Goal: Information Seeking & Learning: Find specific page/section

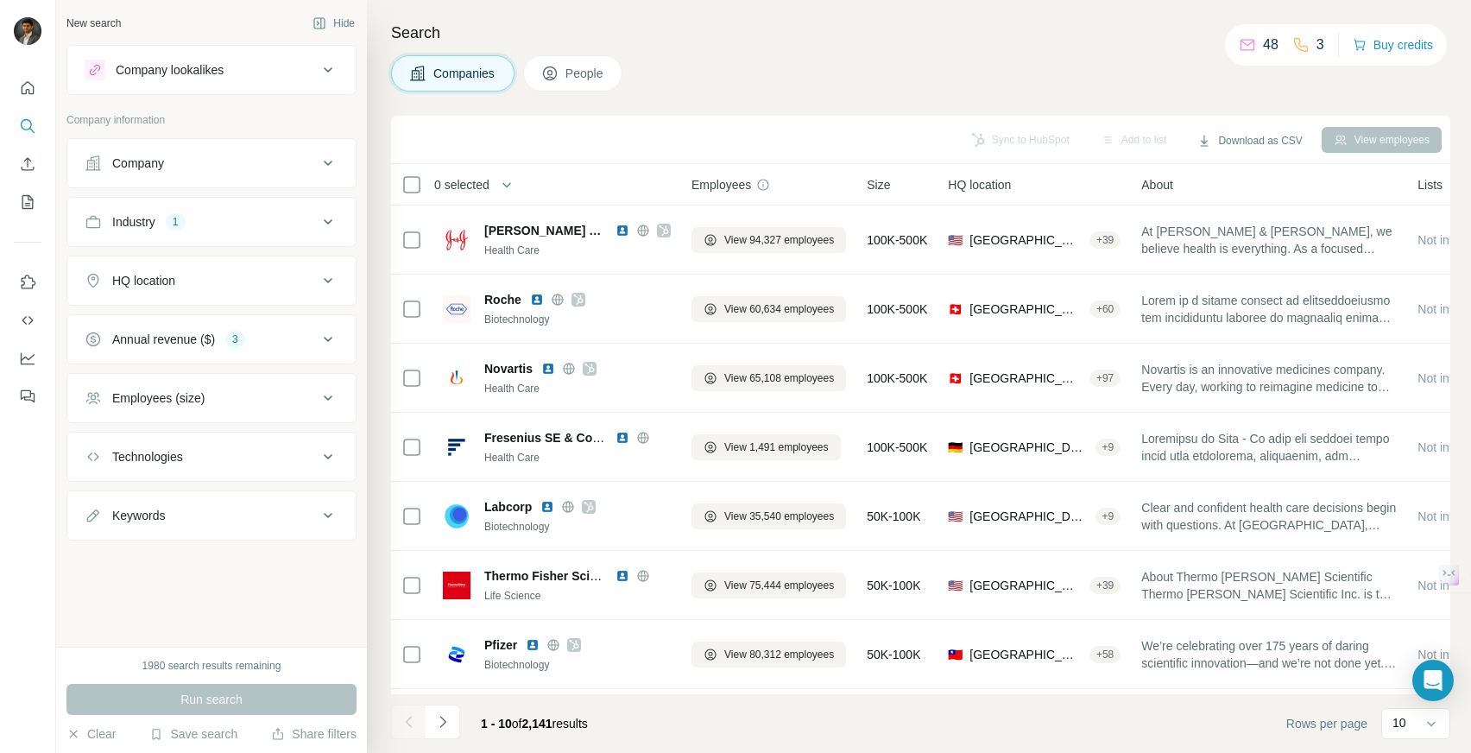
click at [255, 287] on div "HQ location" at bounding box center [201, 280] width 233 height 17
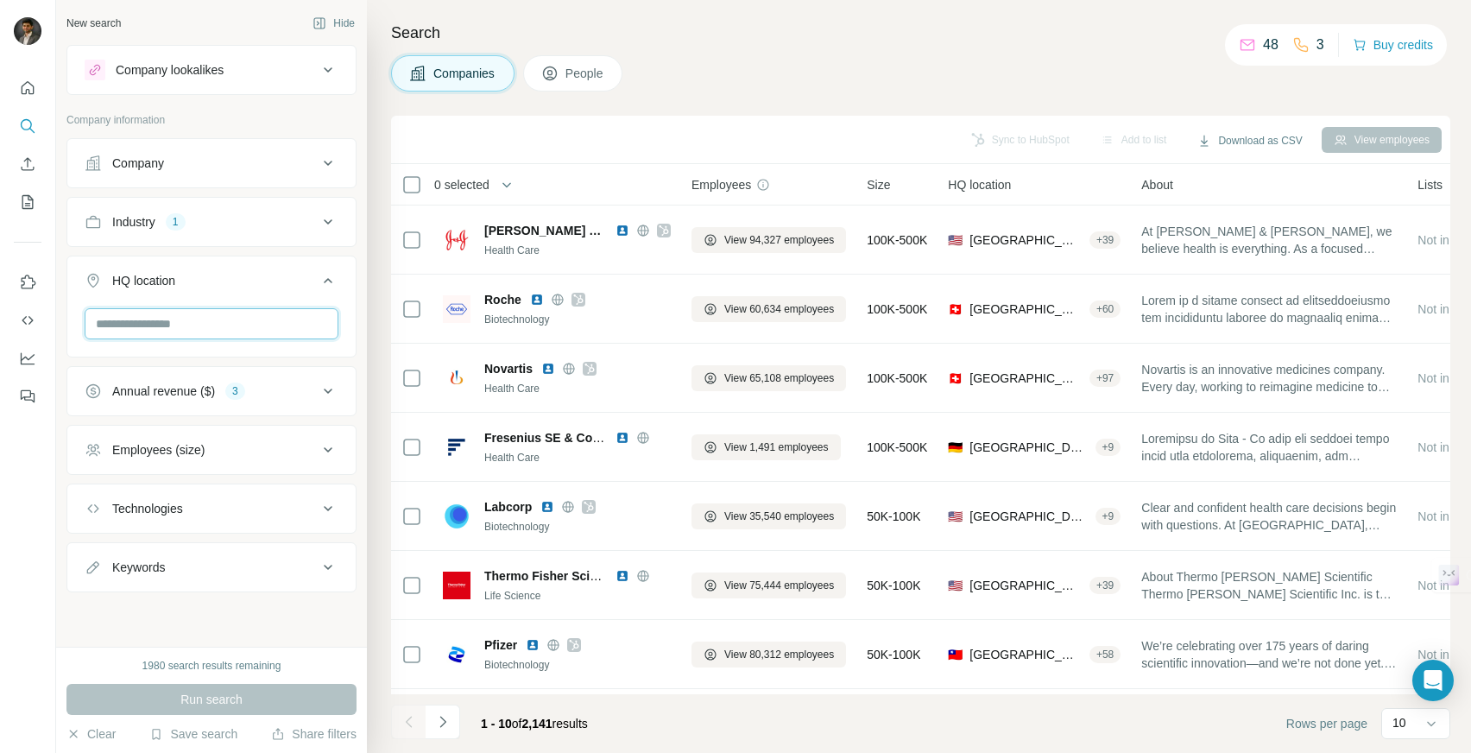
click at [214, 329] on input "text" at bounding box center [212, 323] width 254 height 31
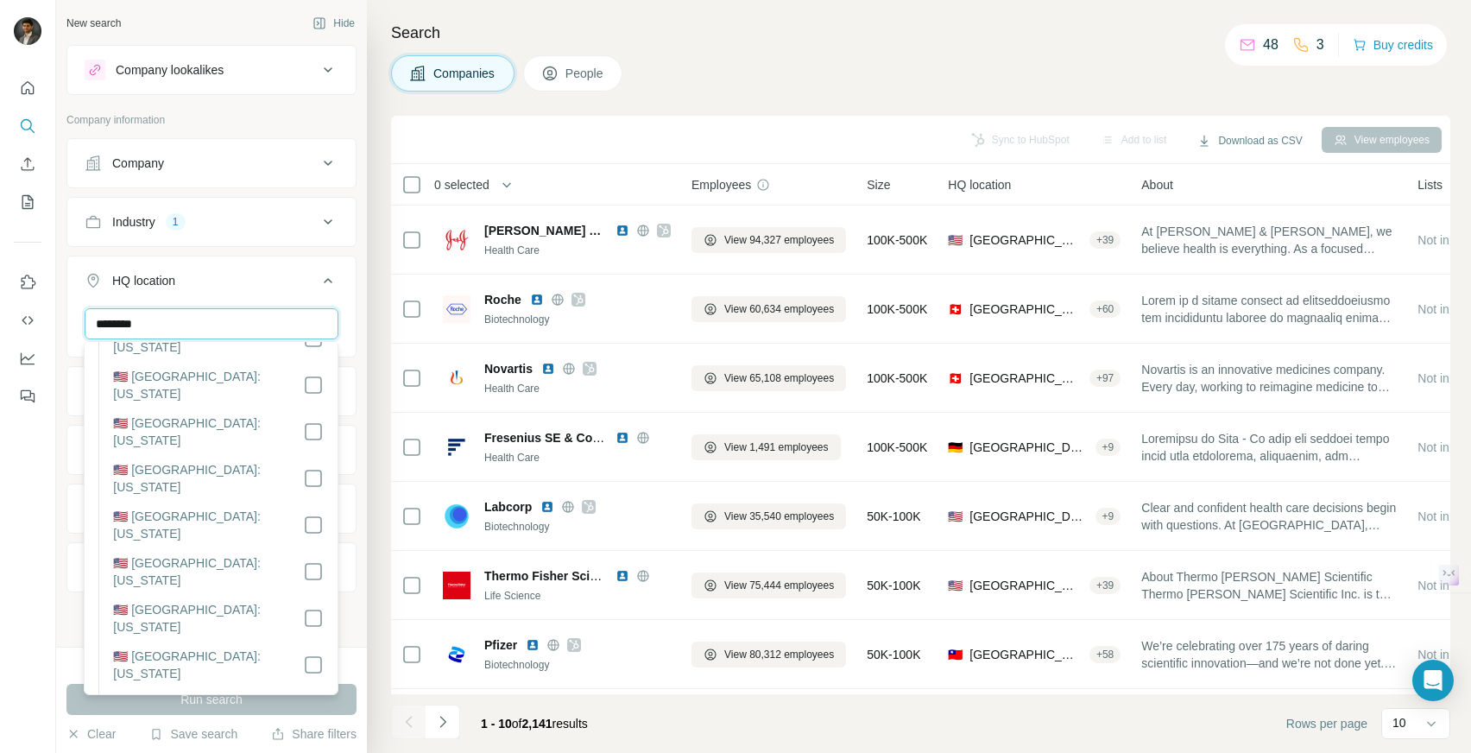
scroll to position [173, 0]
type input "********"
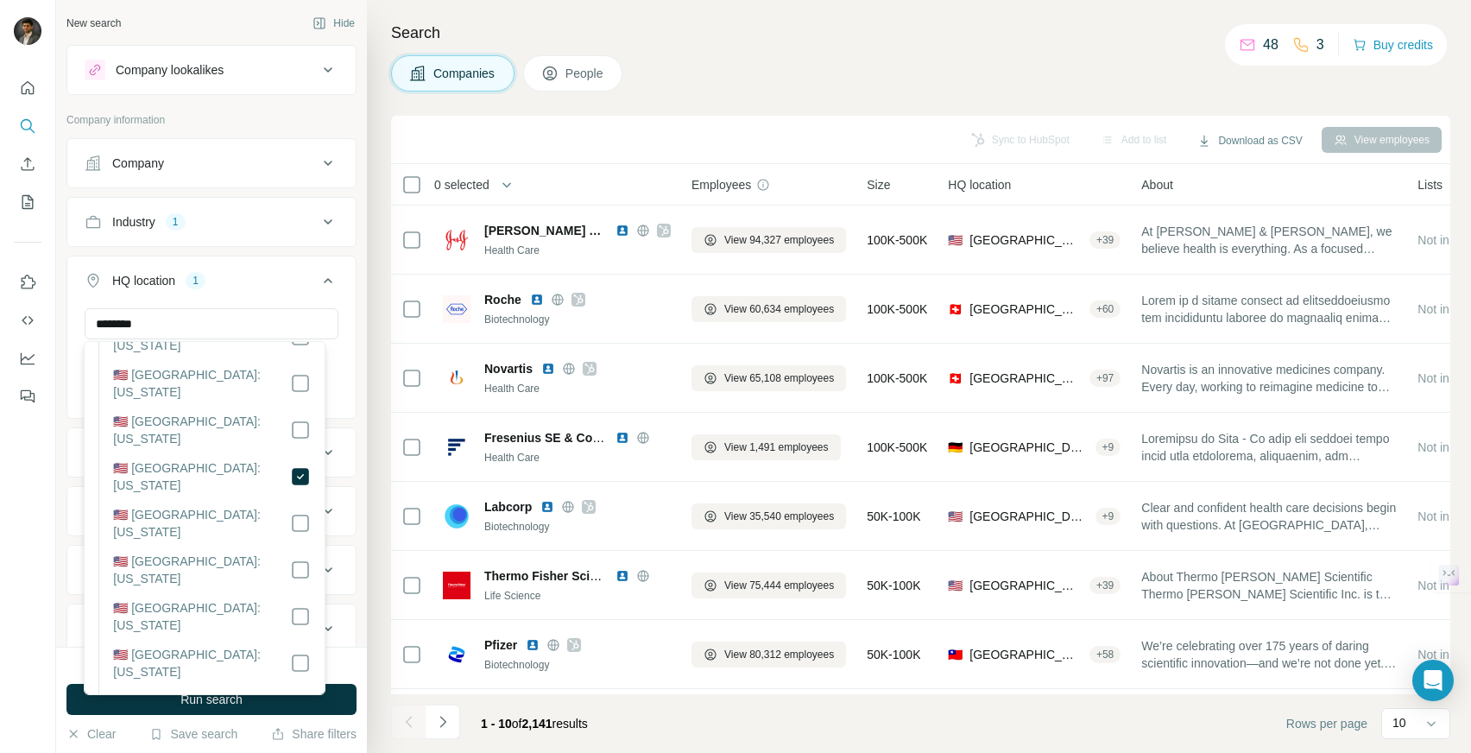
click at [307, 107] on div "Company lookalikes Company information Company Industry 1 HQ location 1 *******…" at bounding box center [211, 349] width 290 height 609
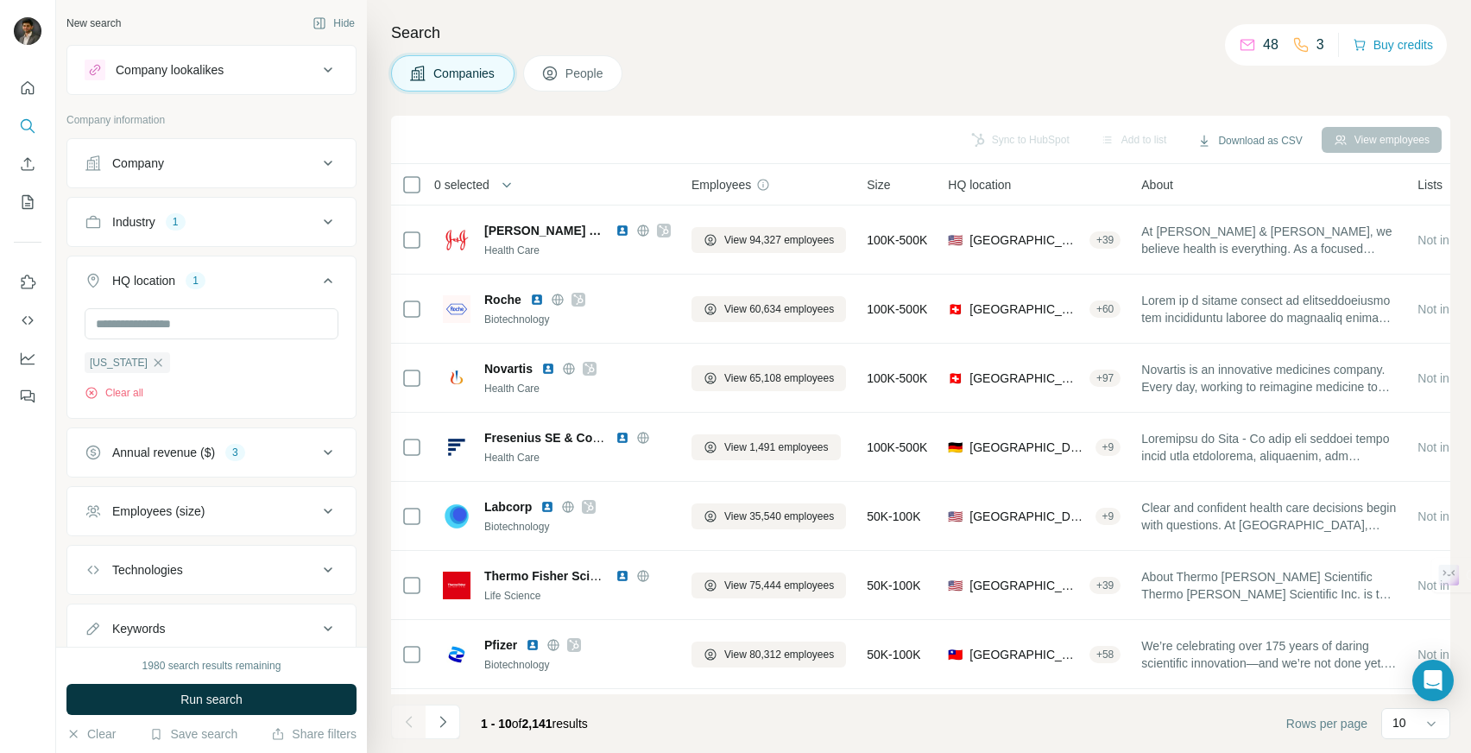
click at [298, 65] on div "Company lookalikes" at bounding box center [201, 70] width 233 height 21
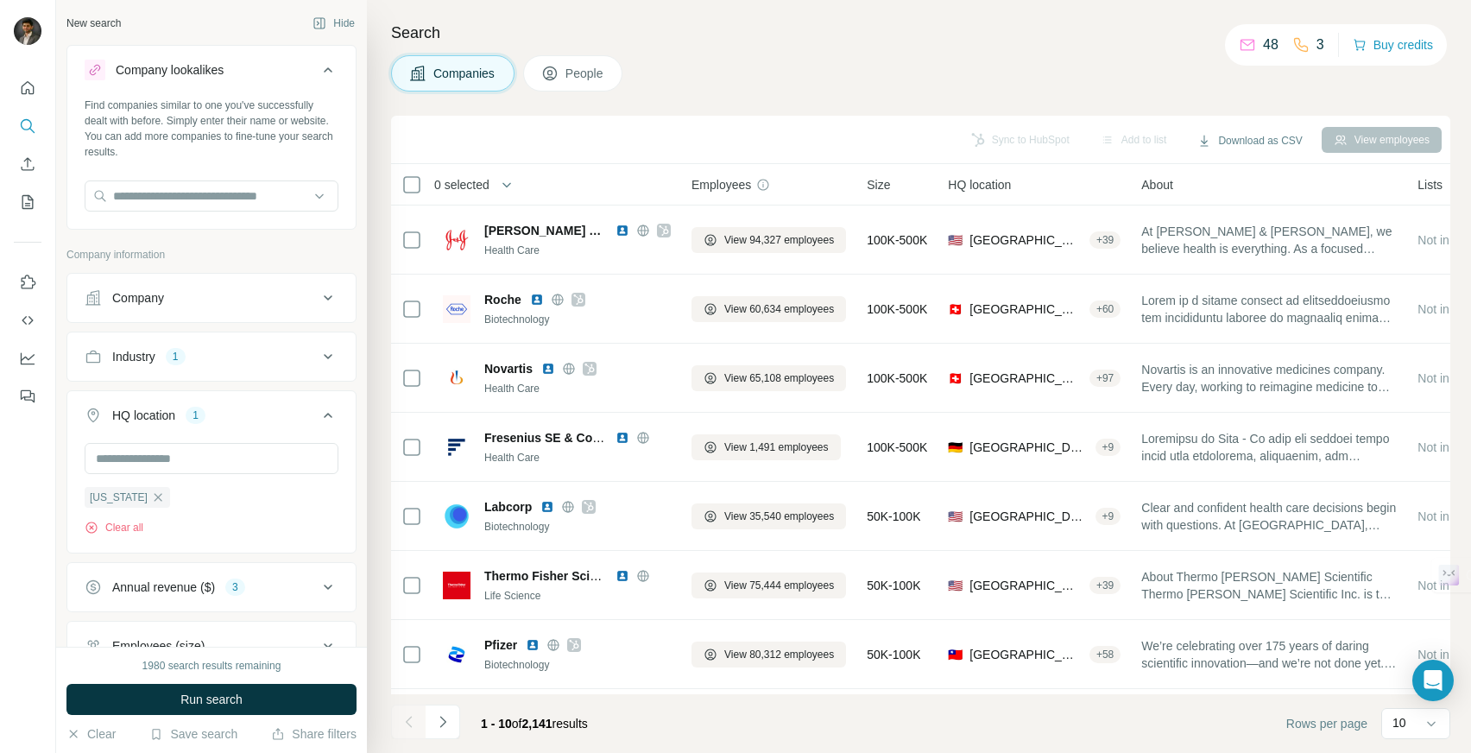
click at [298, 65] on div "Company lookalikes" at bounding box center [201, 70] width 233 height 21
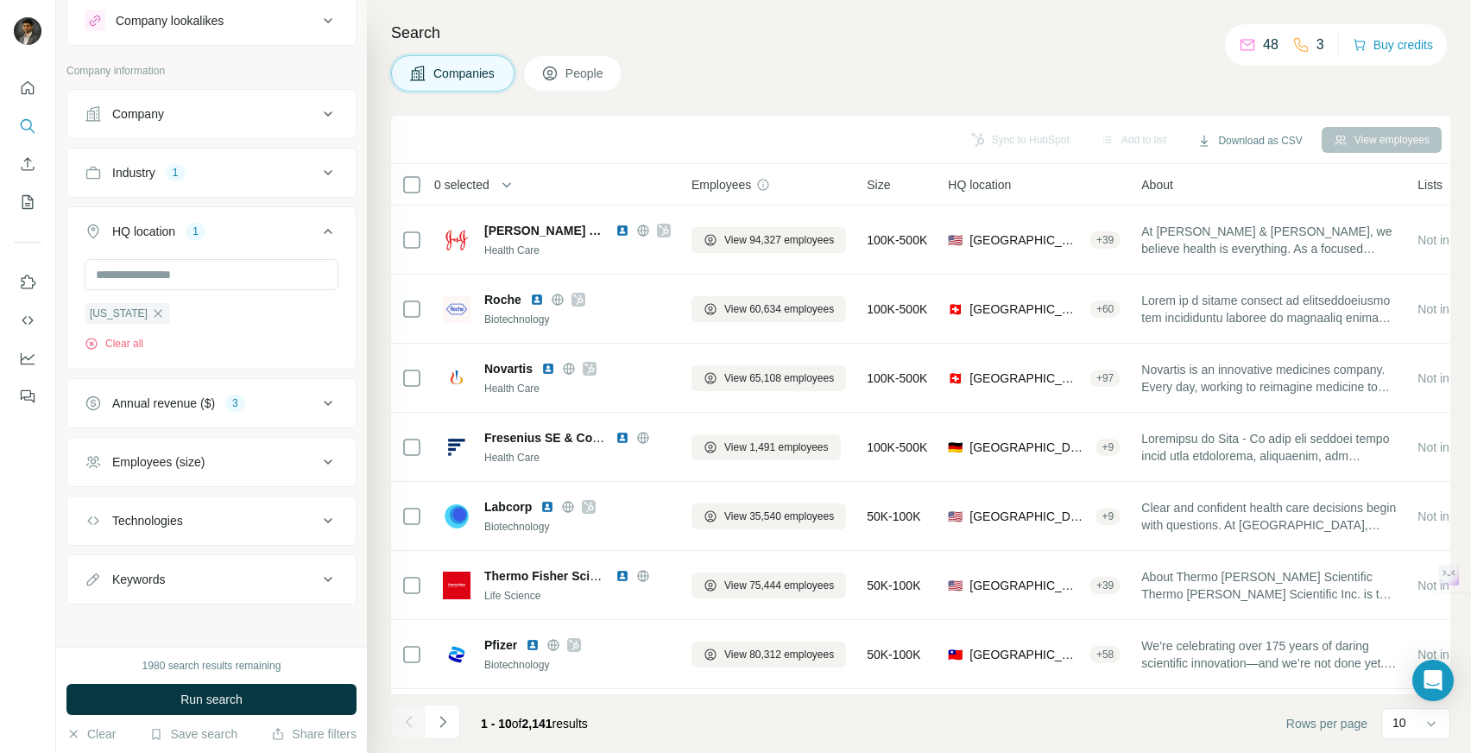
scroll to position [50, 0]
click at [600, 71] on span "People" at bounding box center [585, 73] width 40 height 17
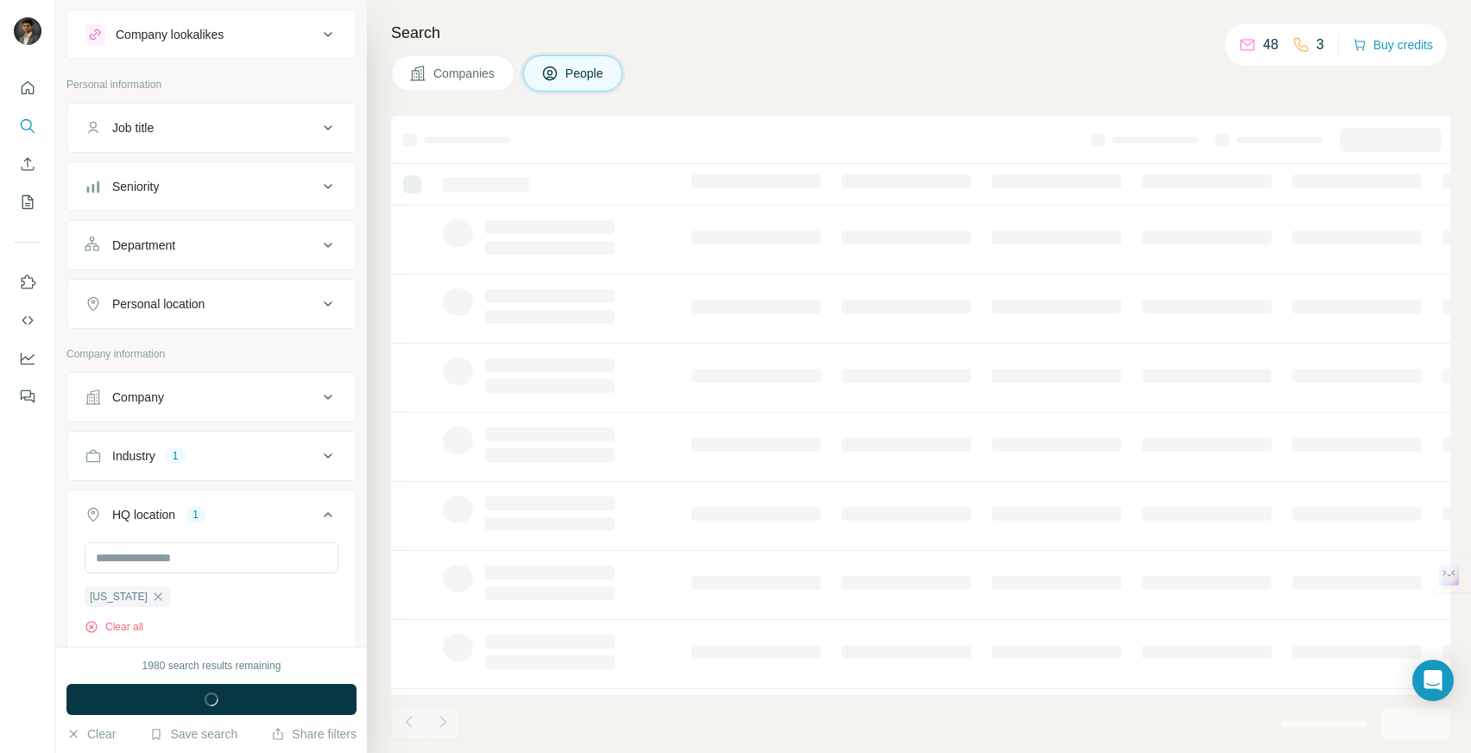
scroll to position [3, 0]
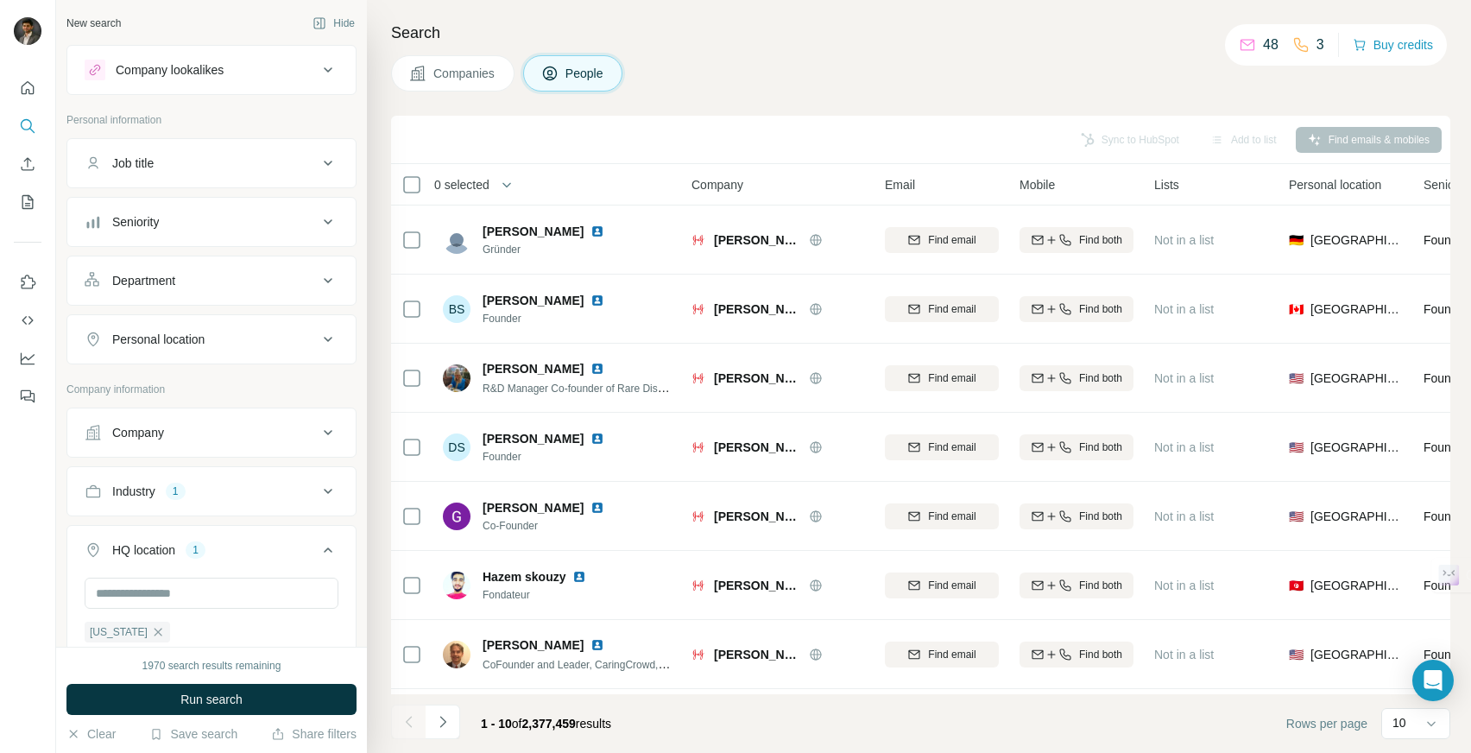
click at [302, 79] on div "Company lookalikes" at bounding box center [201, 70] width 233 height 21
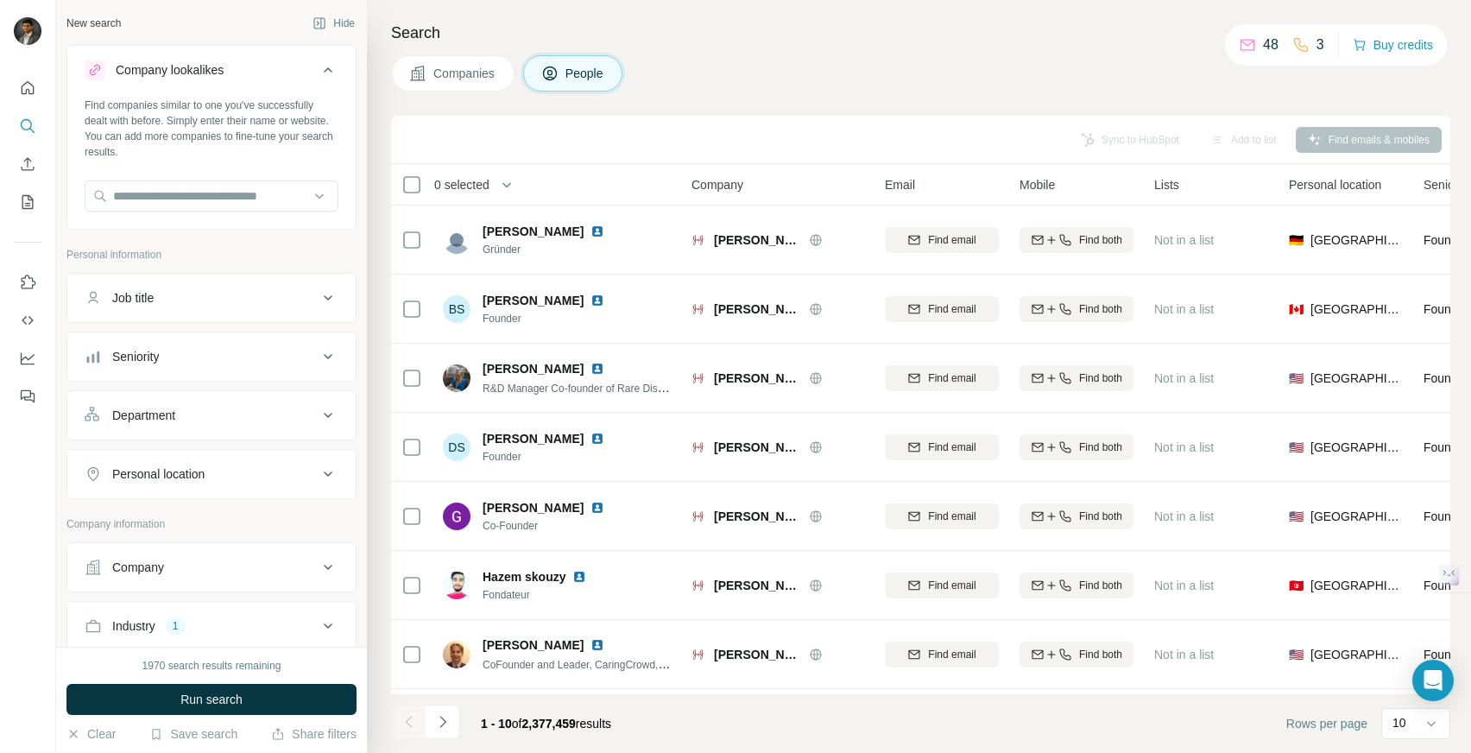
click at [302, 79] on div "Company lookalikes" at bounding box center [201, 70] width 233 height 21
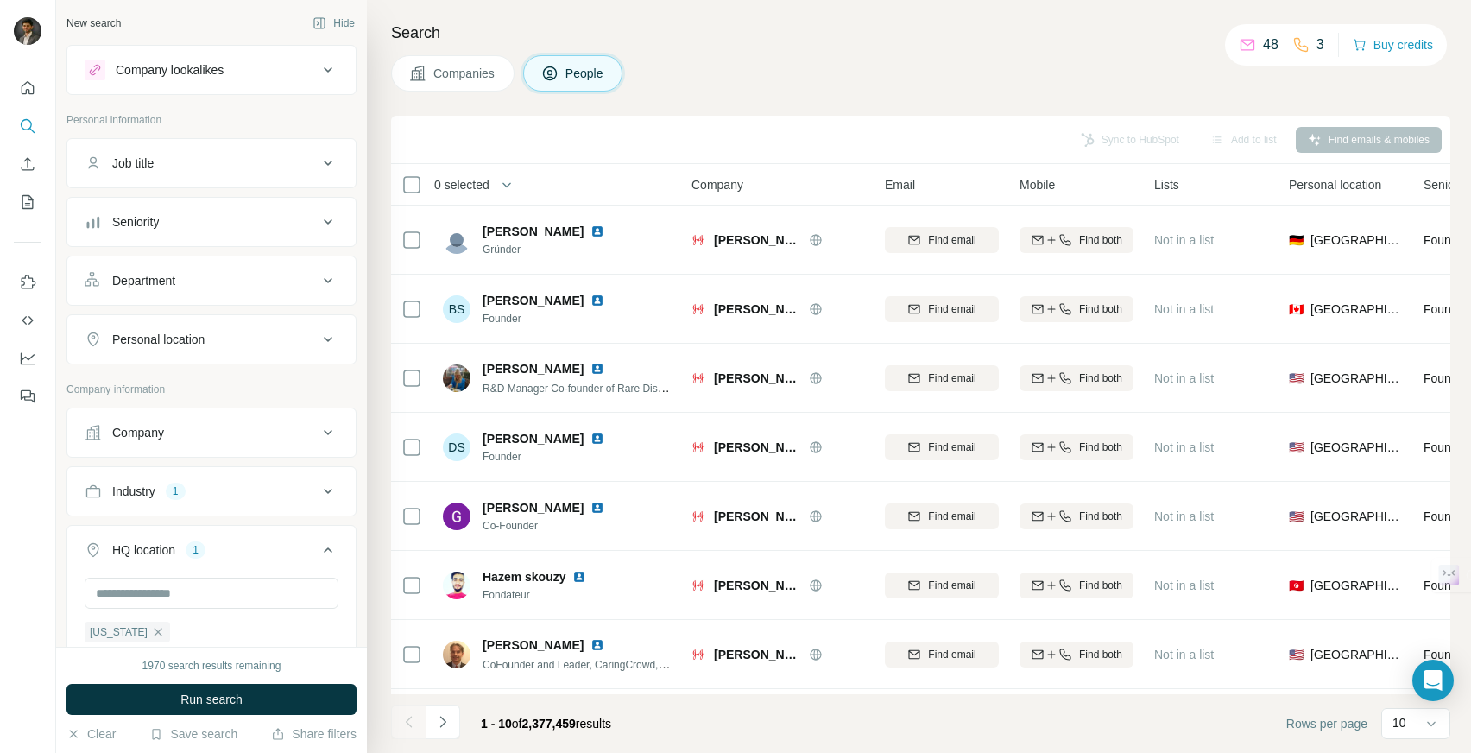
click at [463, 66] on span "Companies" at bounding box center [464, 73] width 63 height 17
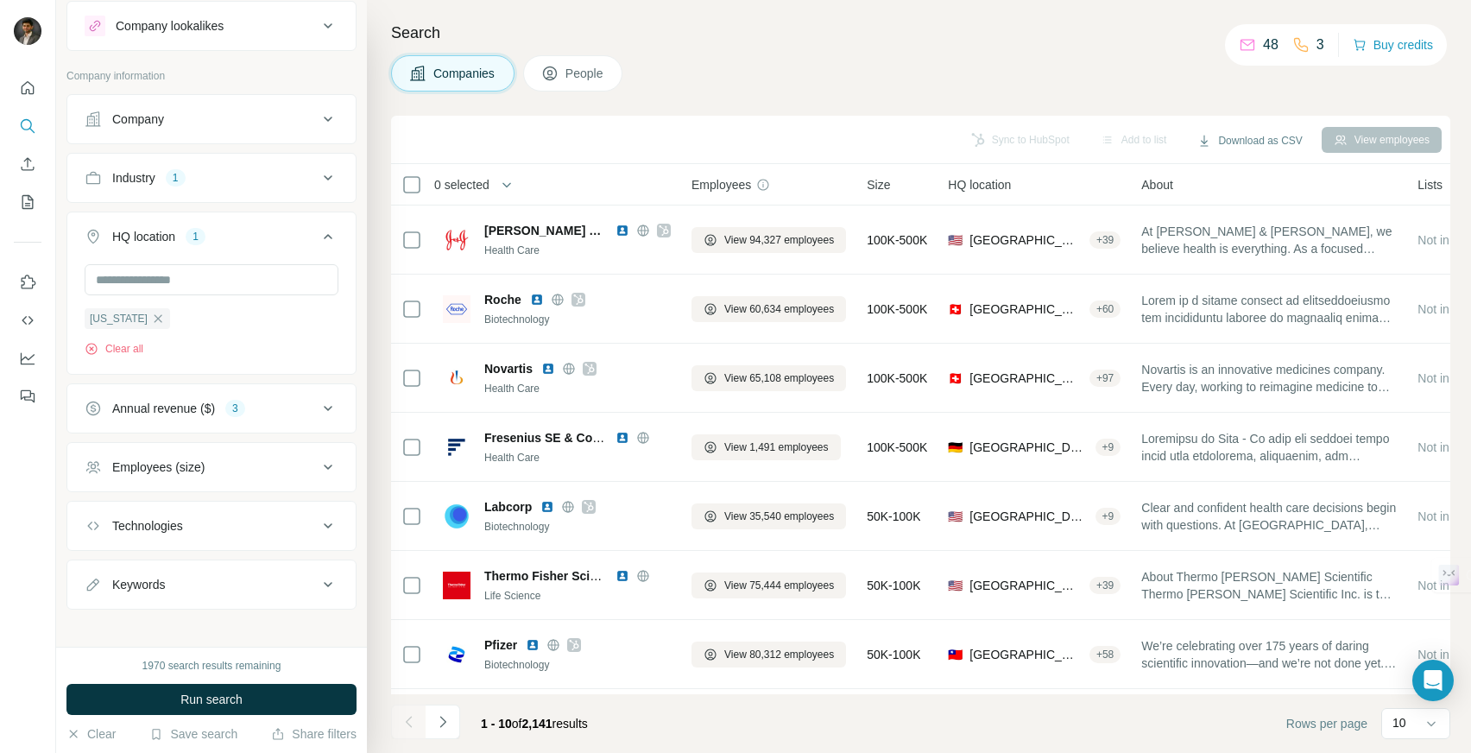
scroll to position [50, 0]
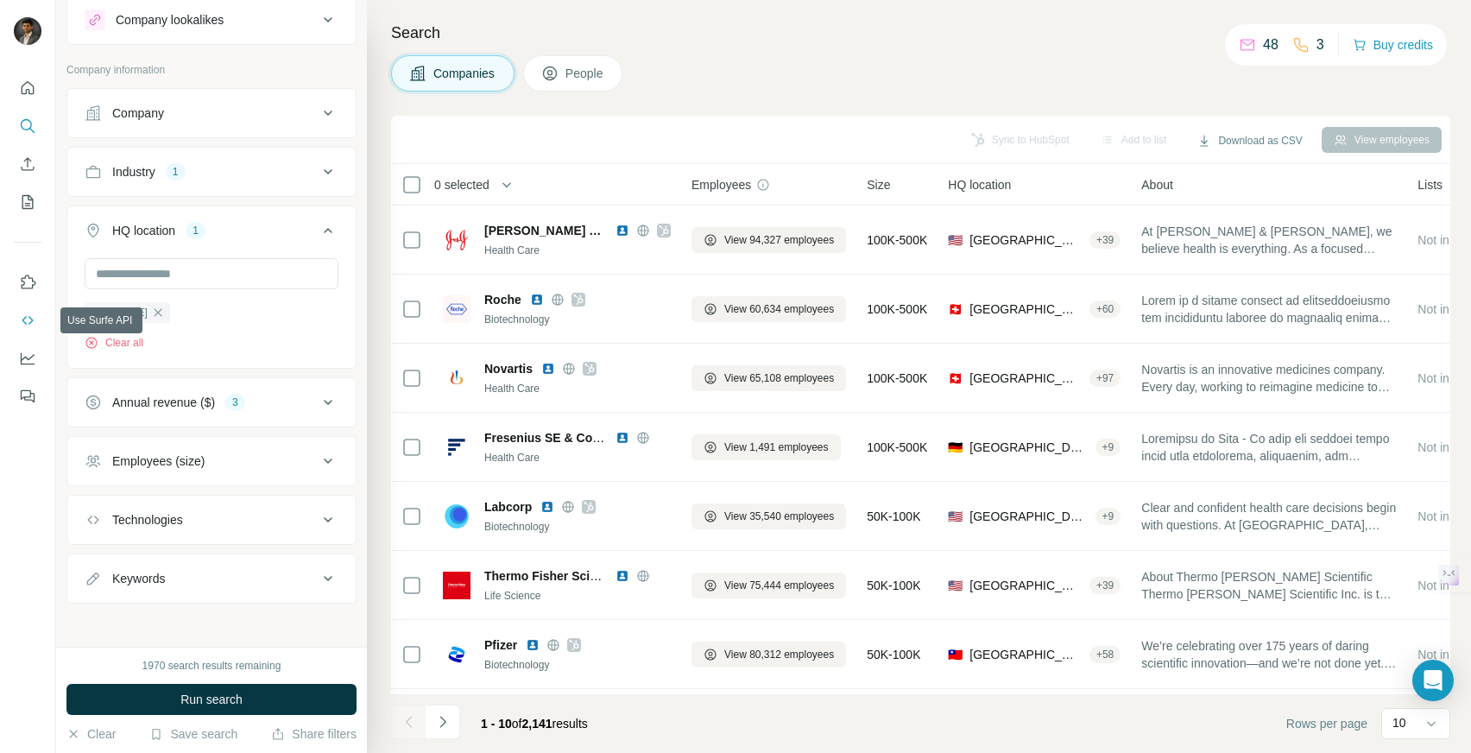
click at [28, 334] on button "Use Surfe API" at bounding box center [28, 320] width 28 height 31
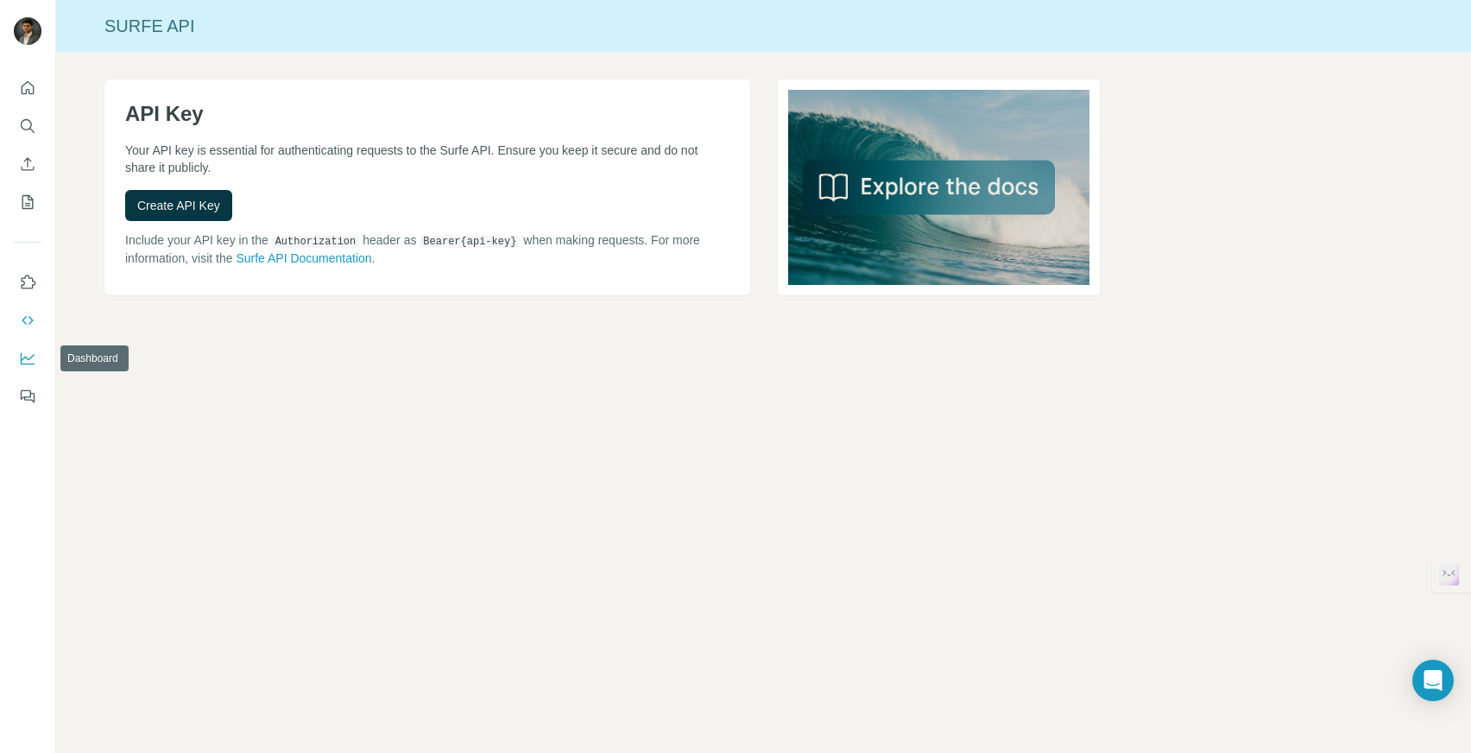
click at [28, 355] on icon "Dashboard" at bounding box center [27, 358] width 17 height 17
click at [23, 366] on icon "Dashboard" at bounding box center [27, 358] width 17 height 17
click at [16, 129] on button "Search" at bounding box center [28, 125] width 28 height 31
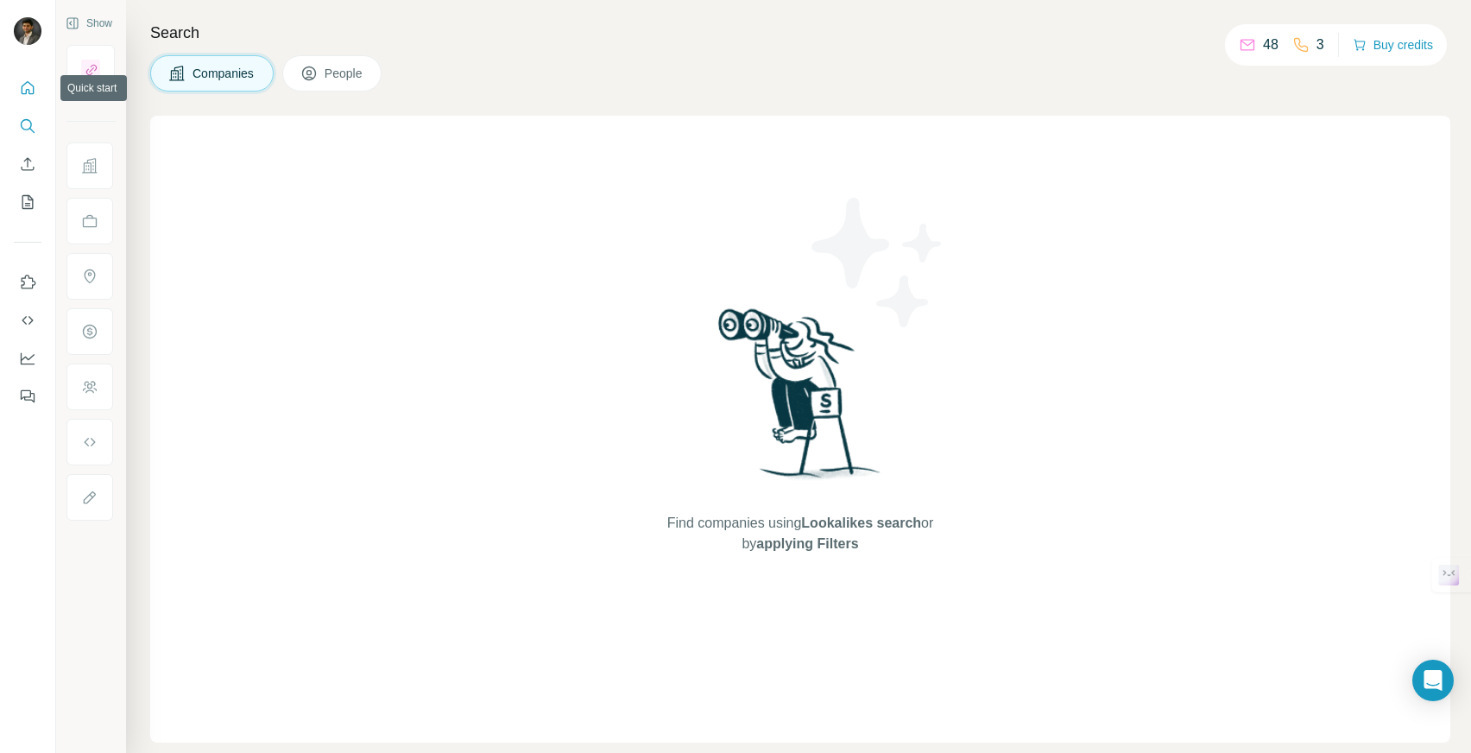
click at [35, 83] on icon "Quick start" at bounding box center [27, 87] width 17 height 17
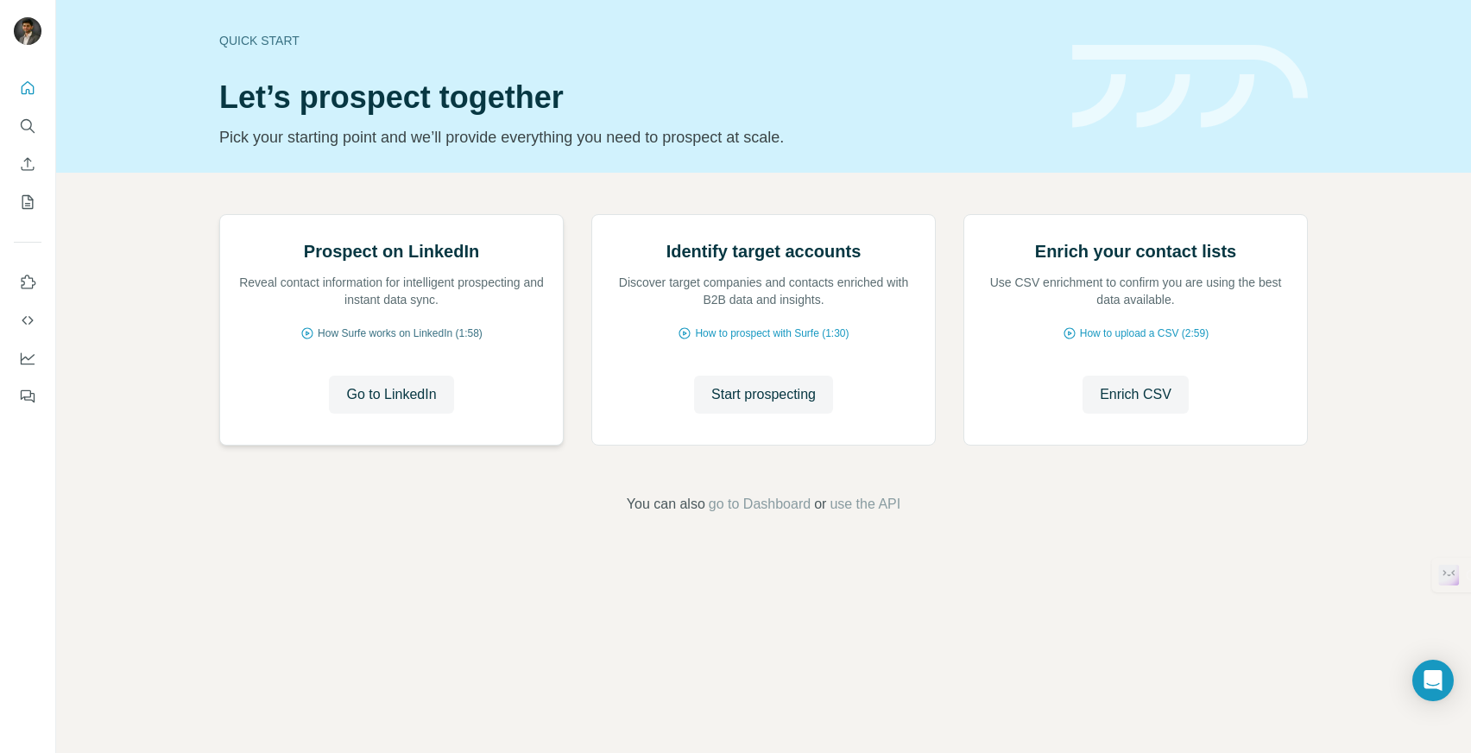
click at [461, 341] on span "How Surfe works on LinkedIn (1:58)" at bounding box center [400, 333] width 165 height 16
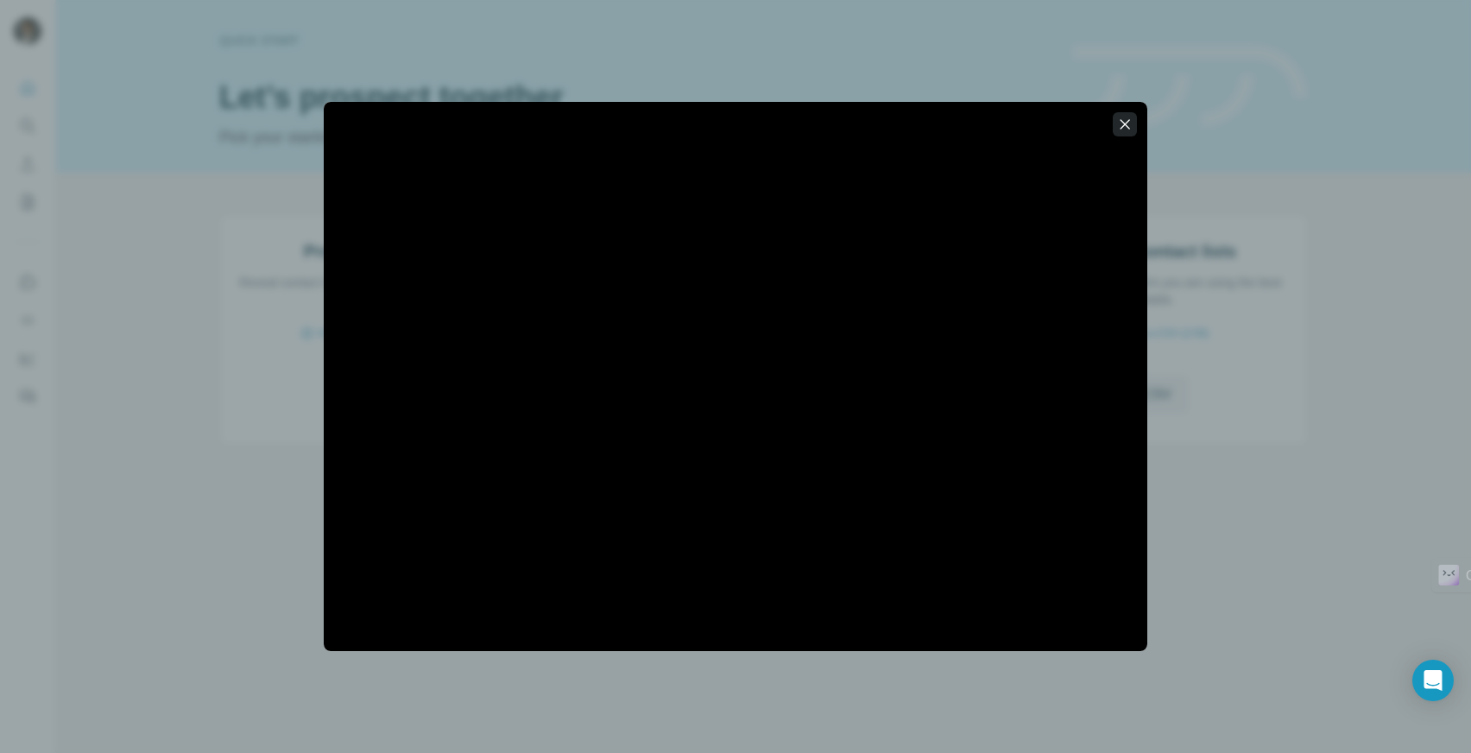
click at [1133, 117] on button "button" at bounding box center [1125, 124] width 24 height 24
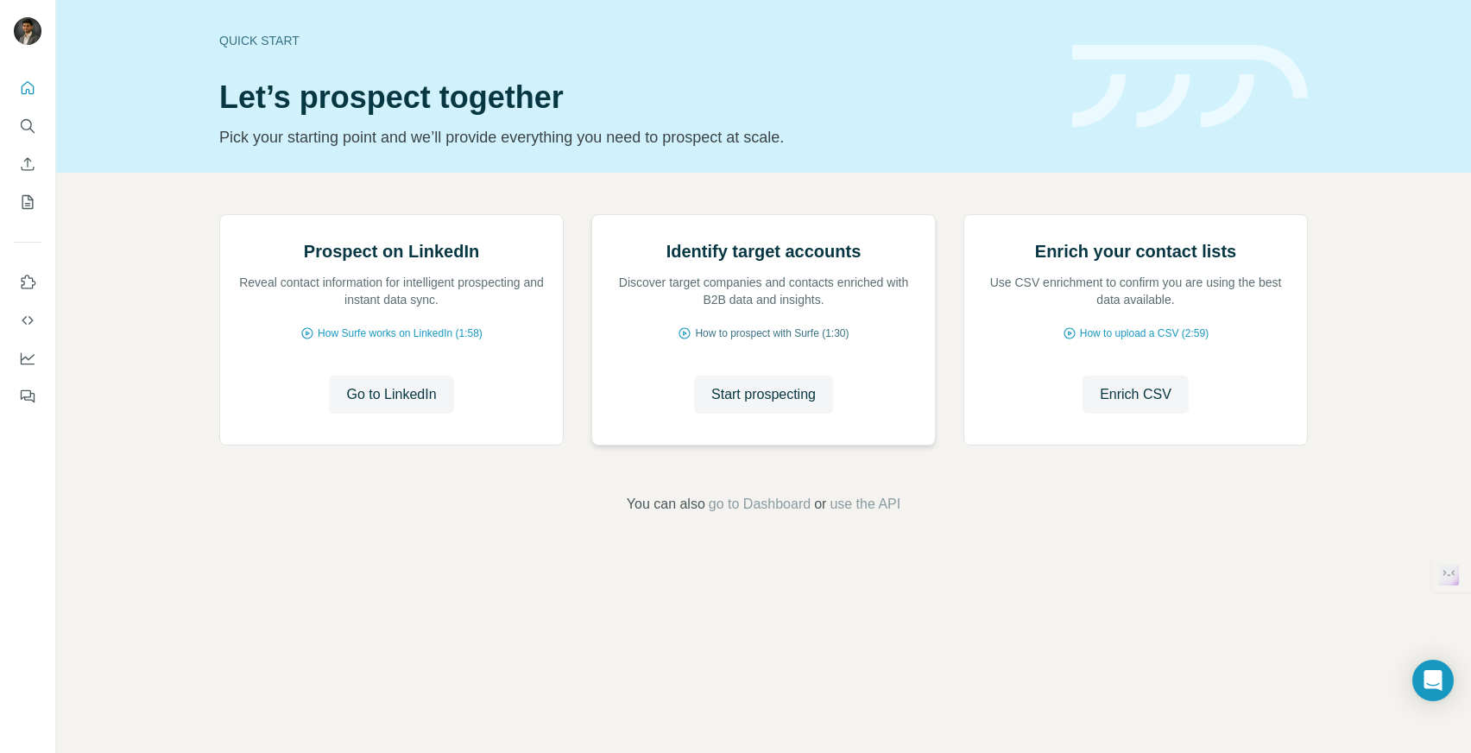
click at [804, 341] on span "How to prospect with Surfe (1:30)" at bounding box center [772, 333] width 154 height 16
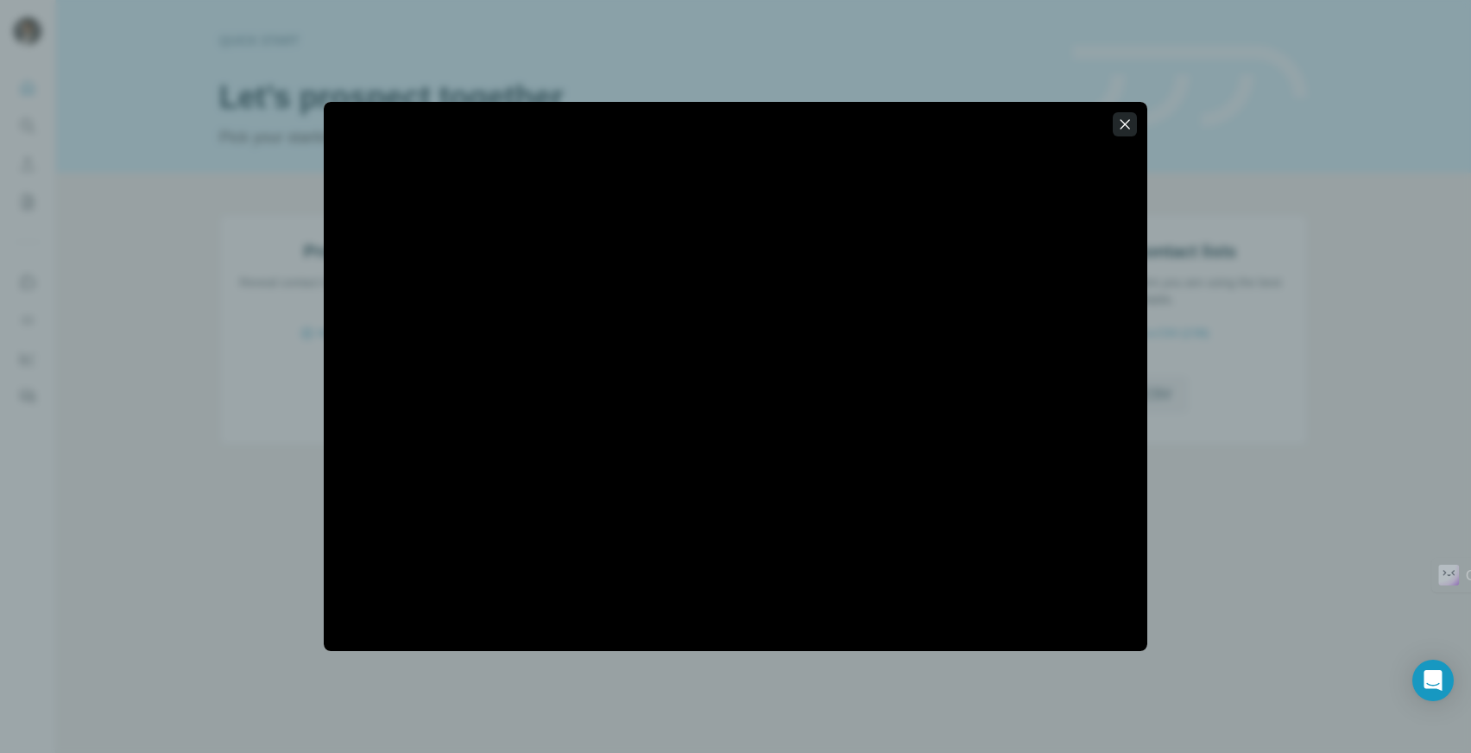
click at [1130, 123] on icon "button" at bounding box center [1124, 124] width 17 height 17
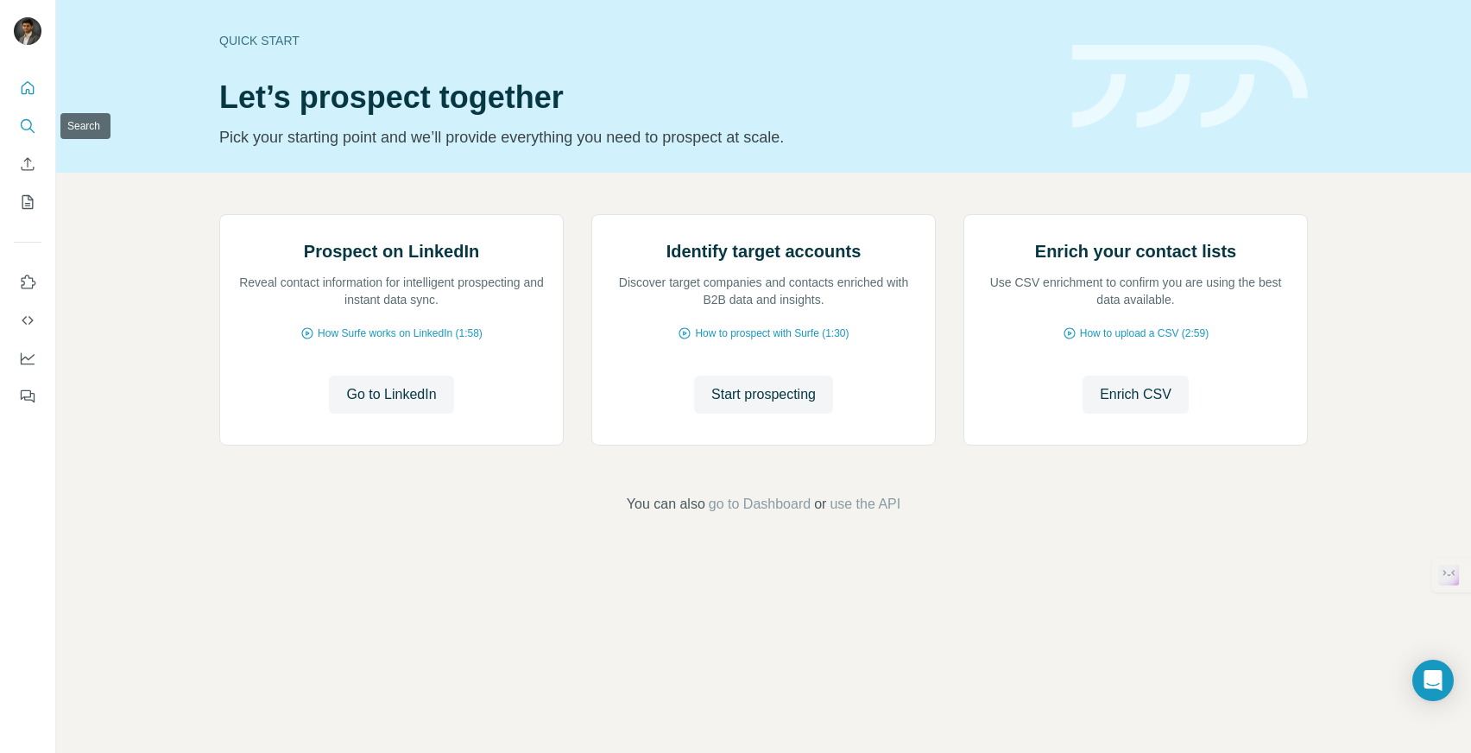
click at [35, 136] on button "Search" at bounding box center [28, 125] width 28 height 31
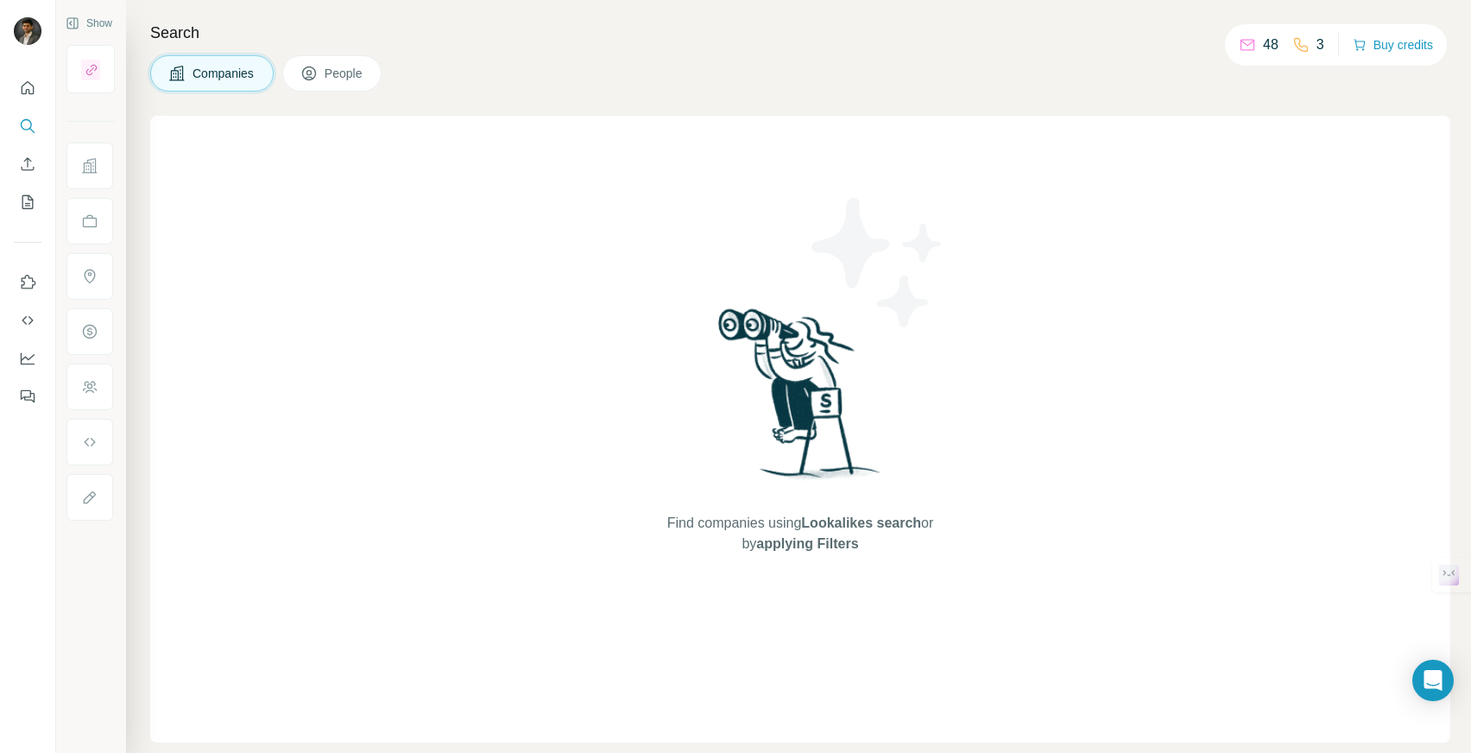
click at [370, 64] on button "People" at bounding box center [332, 73] width 100 height 36
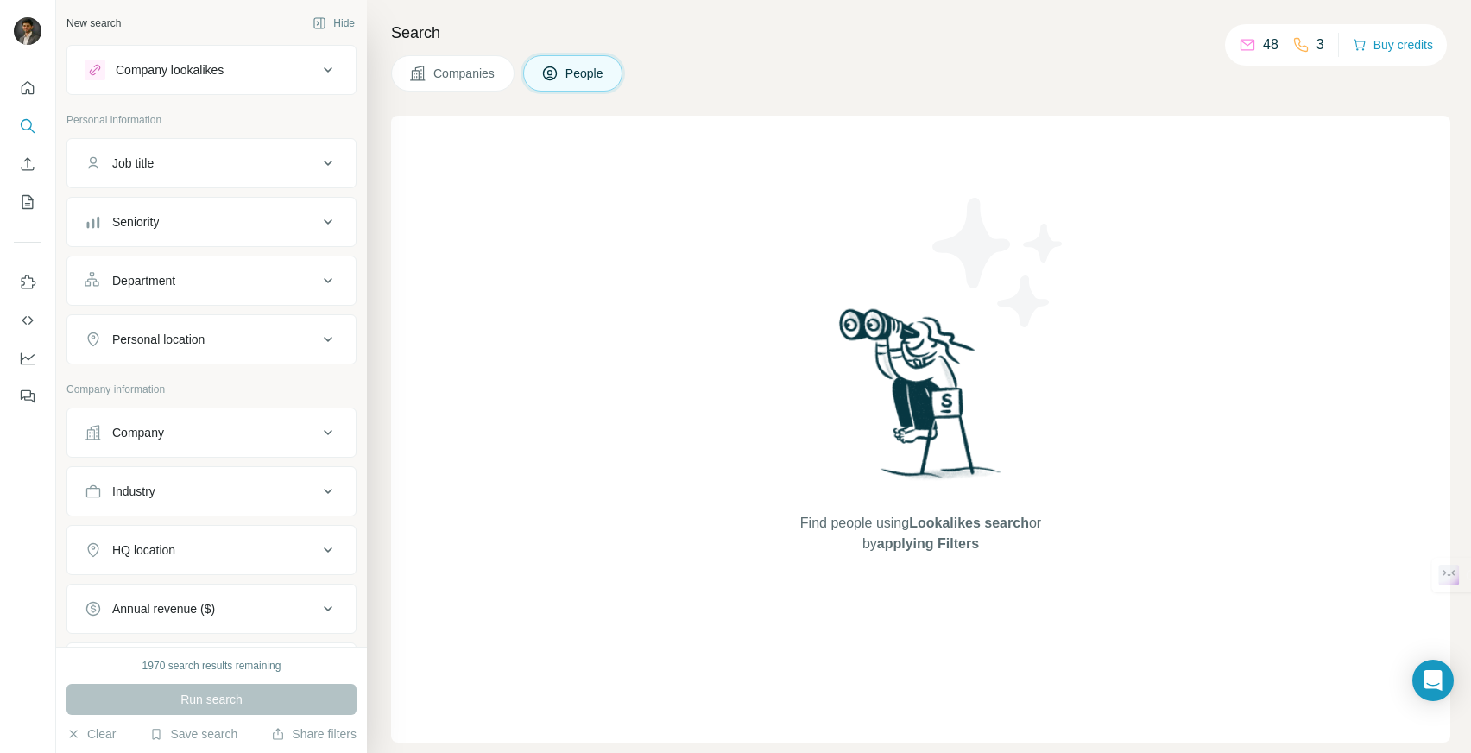
click at [425, 77] on icon at bounding box center [417, 73] width 17 height 17
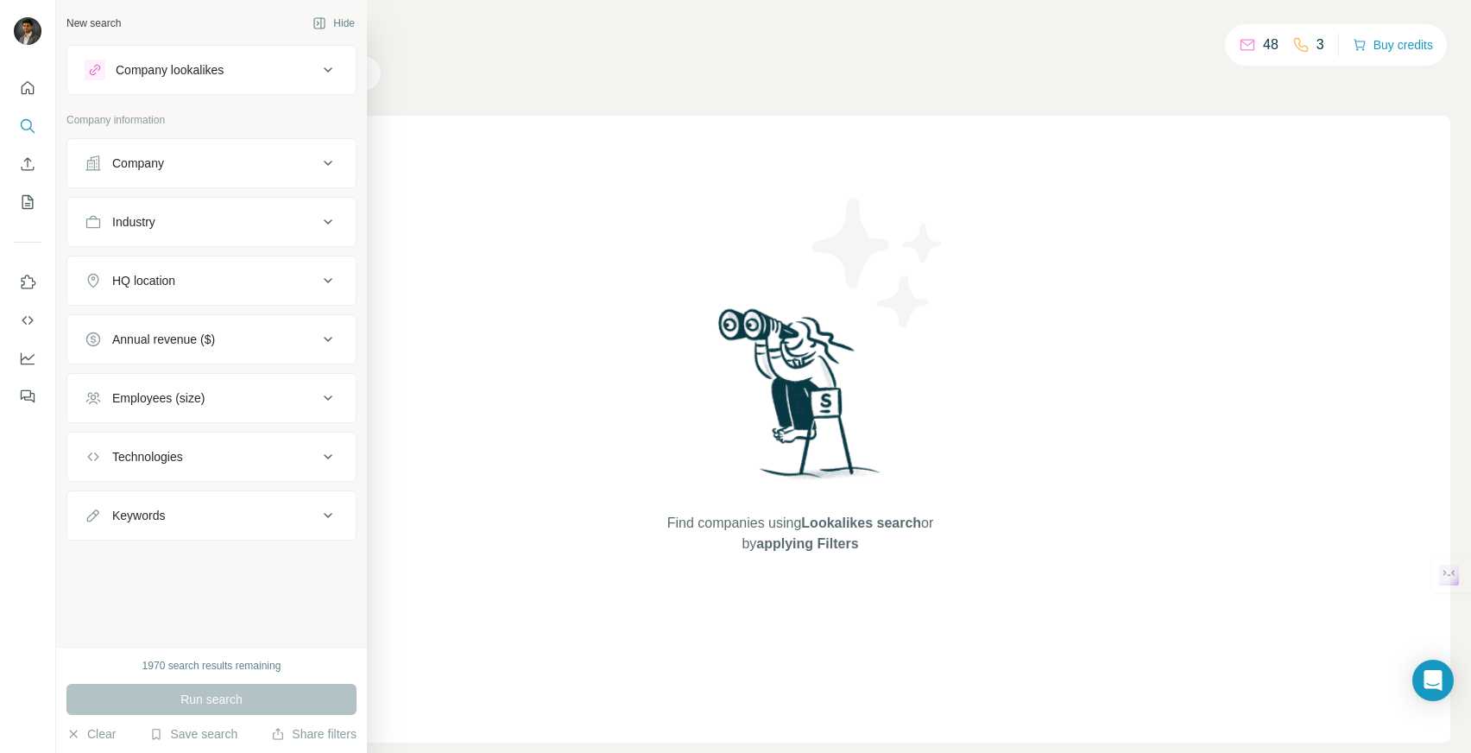
click at [97, 132] on div "Company information" at bounding box center [211, 125] width 290 height 26
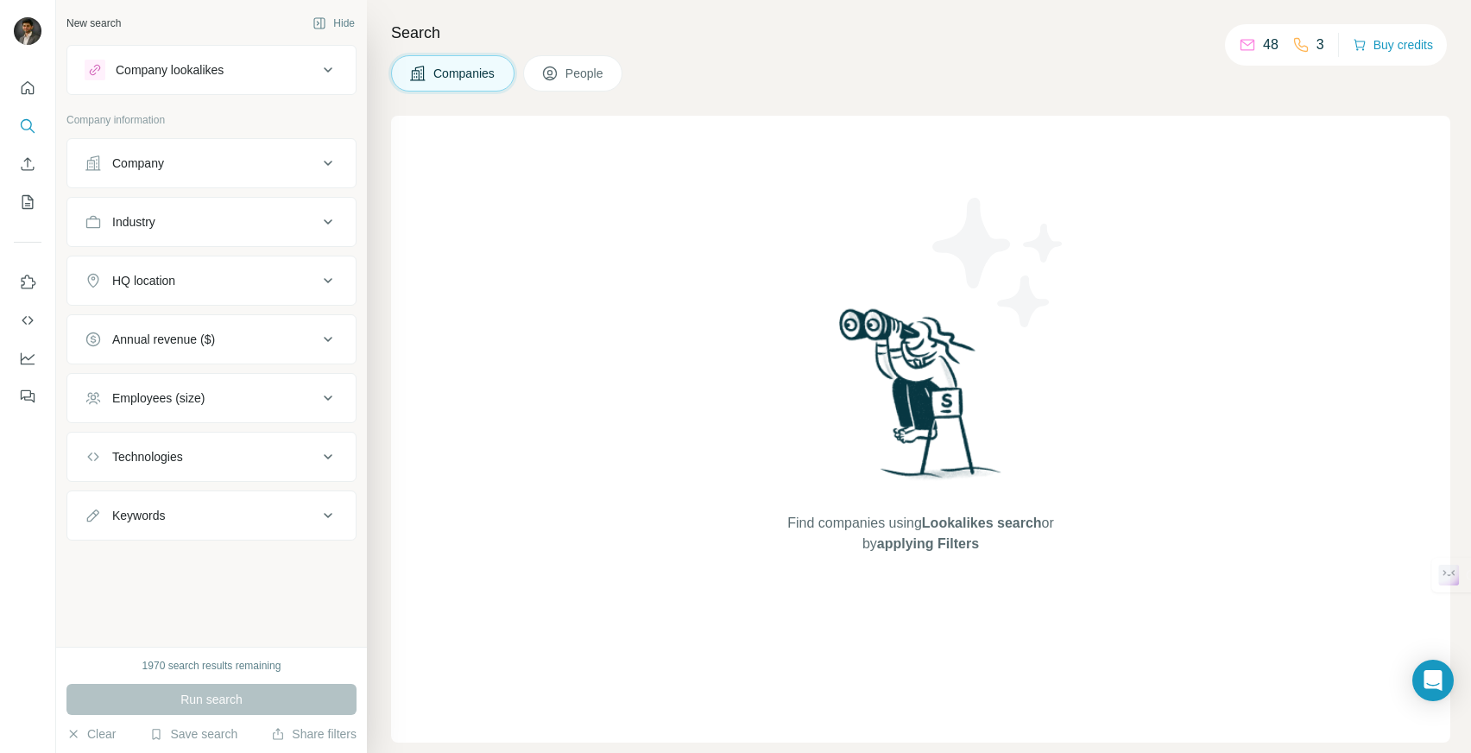
click at [211, 267] on button "HQ location" at bounding box center [211, 280] width 288 height 41
click at [197, 315] on input "text" at bounding box center [212, 323] width 254 height 31
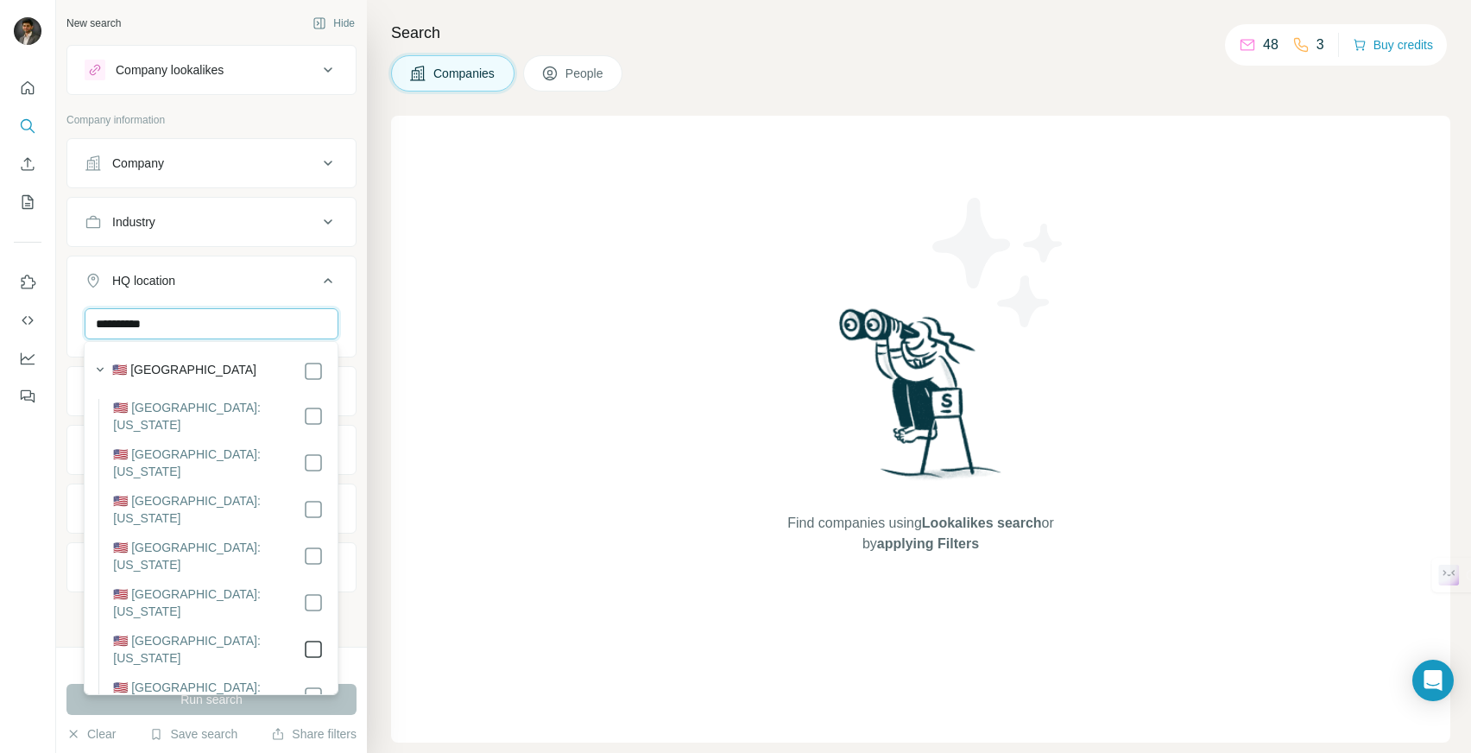
type input "**********"
click at [295, 119] on p "Company information" at bounding box center [211, 120] width 290 height 16
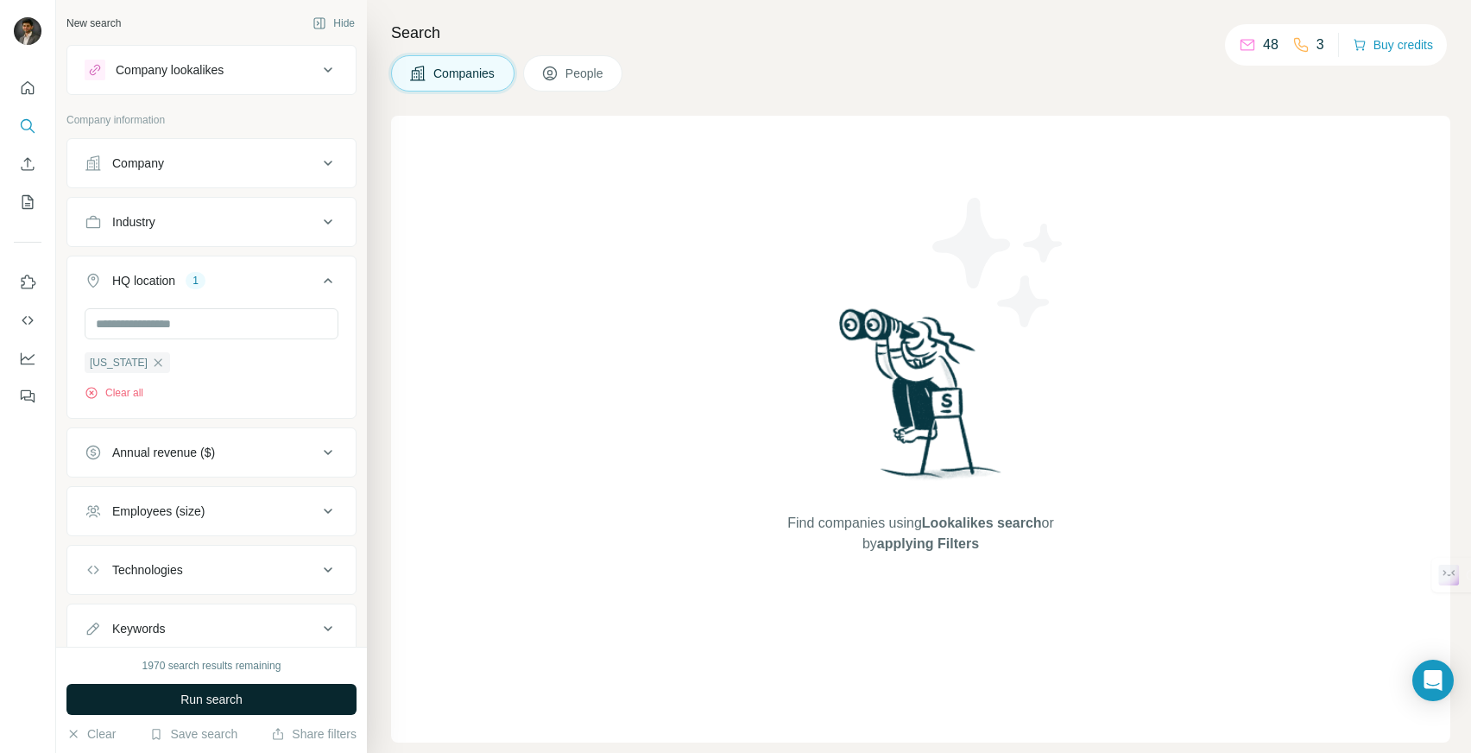
click at [264, 707] on button "Run search" at bounding box center [211, 699] width 290 height 31
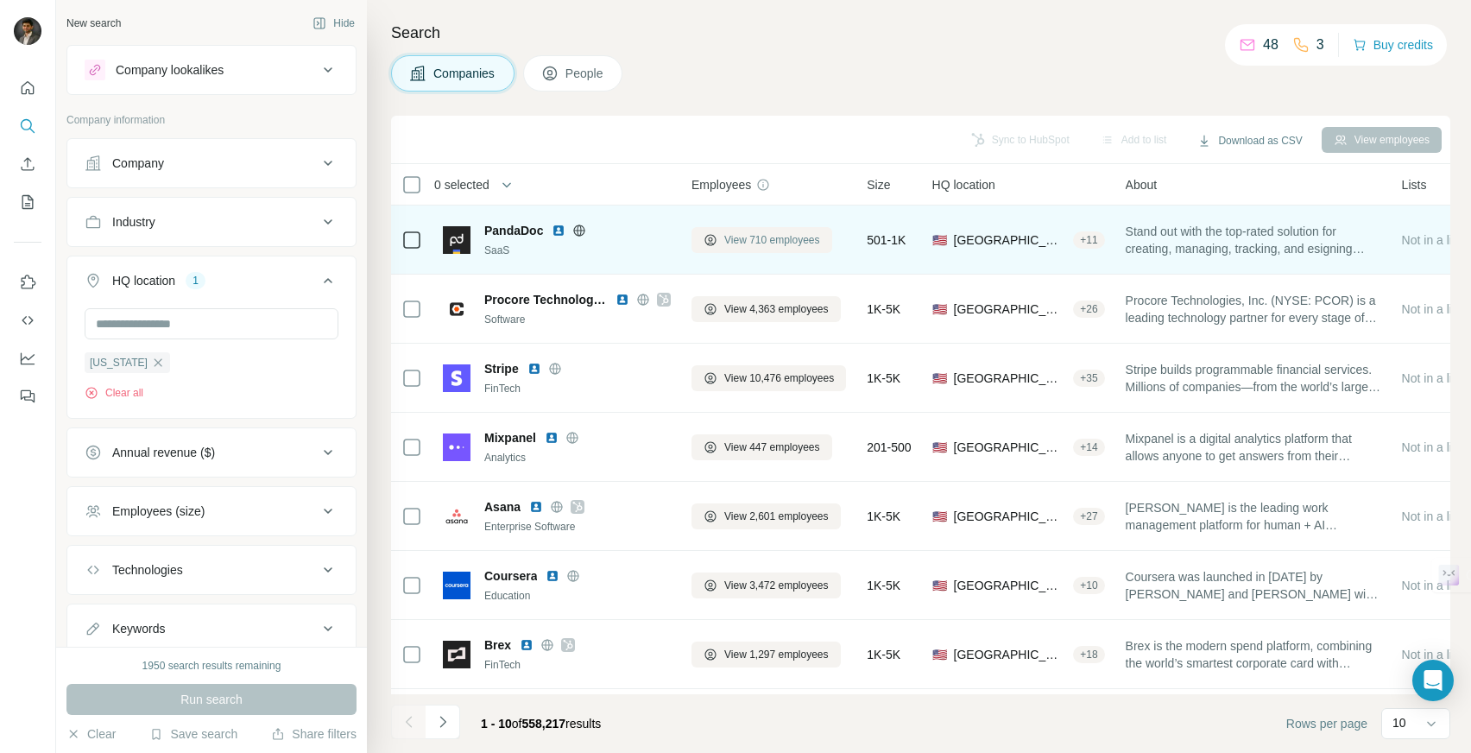
click at [773, 236] on span "View 710 employees" at bounding box center [772, 240] width 96 height 16
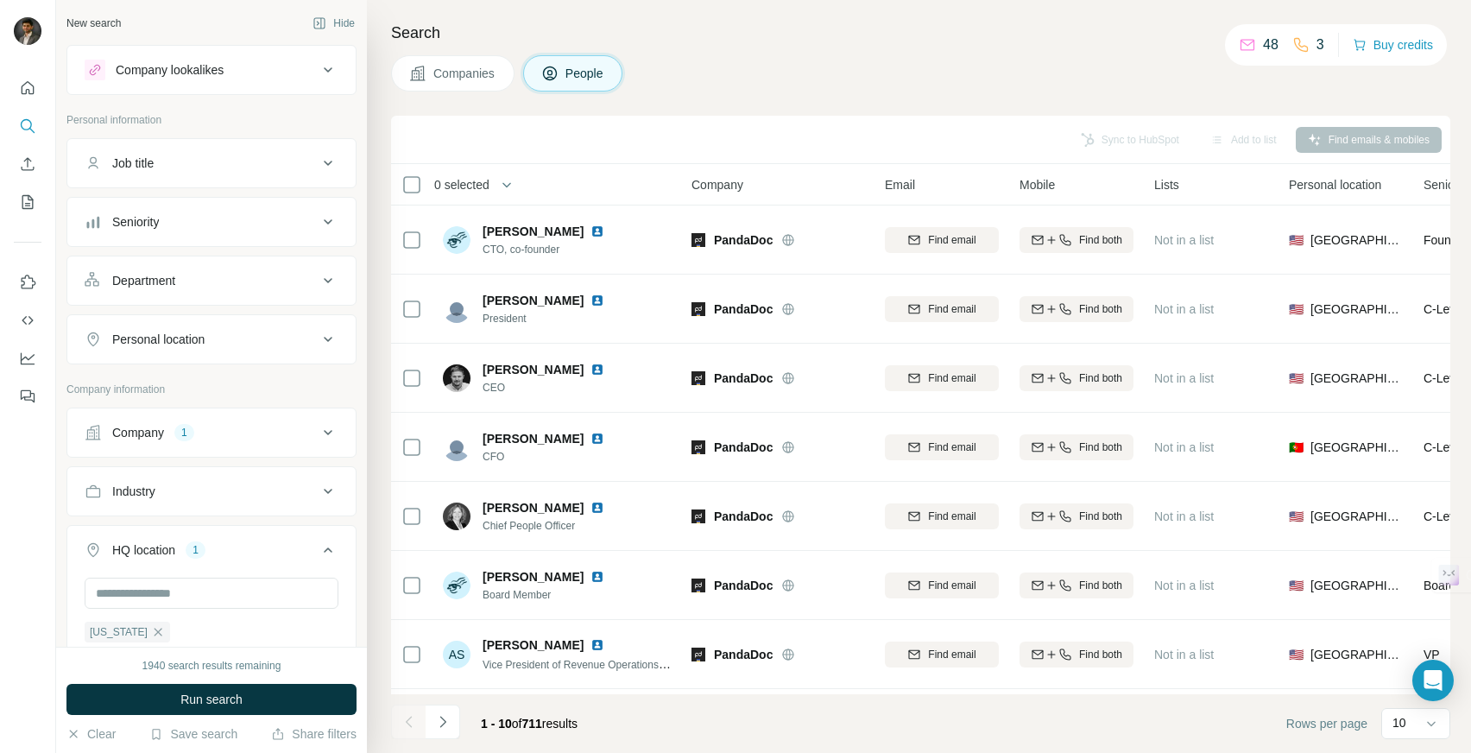
click at [1112, 141] on div "Sync to HubSpot Add to list Find emails & mobiles" at bounding box center [921, 139] width 1042 height 30
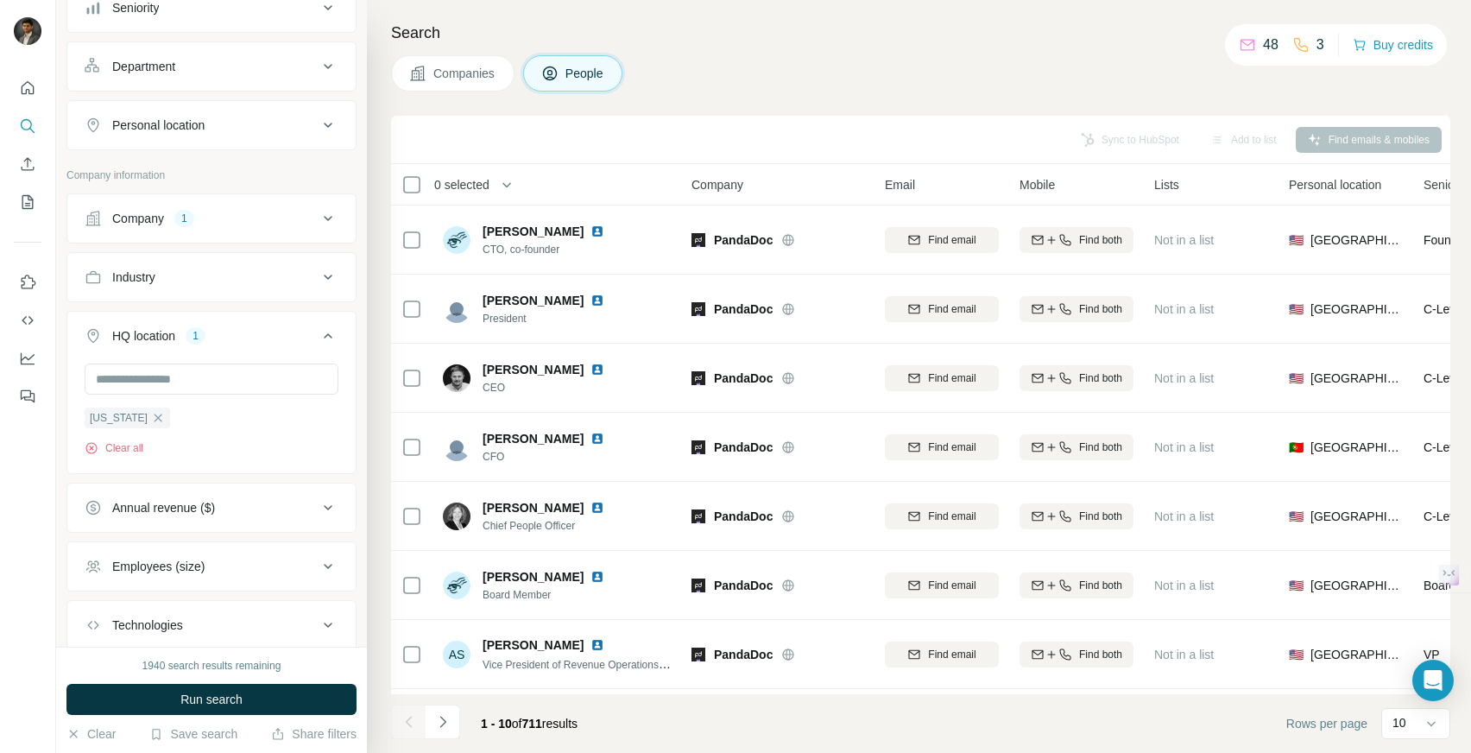
scroll to position [259, 0]
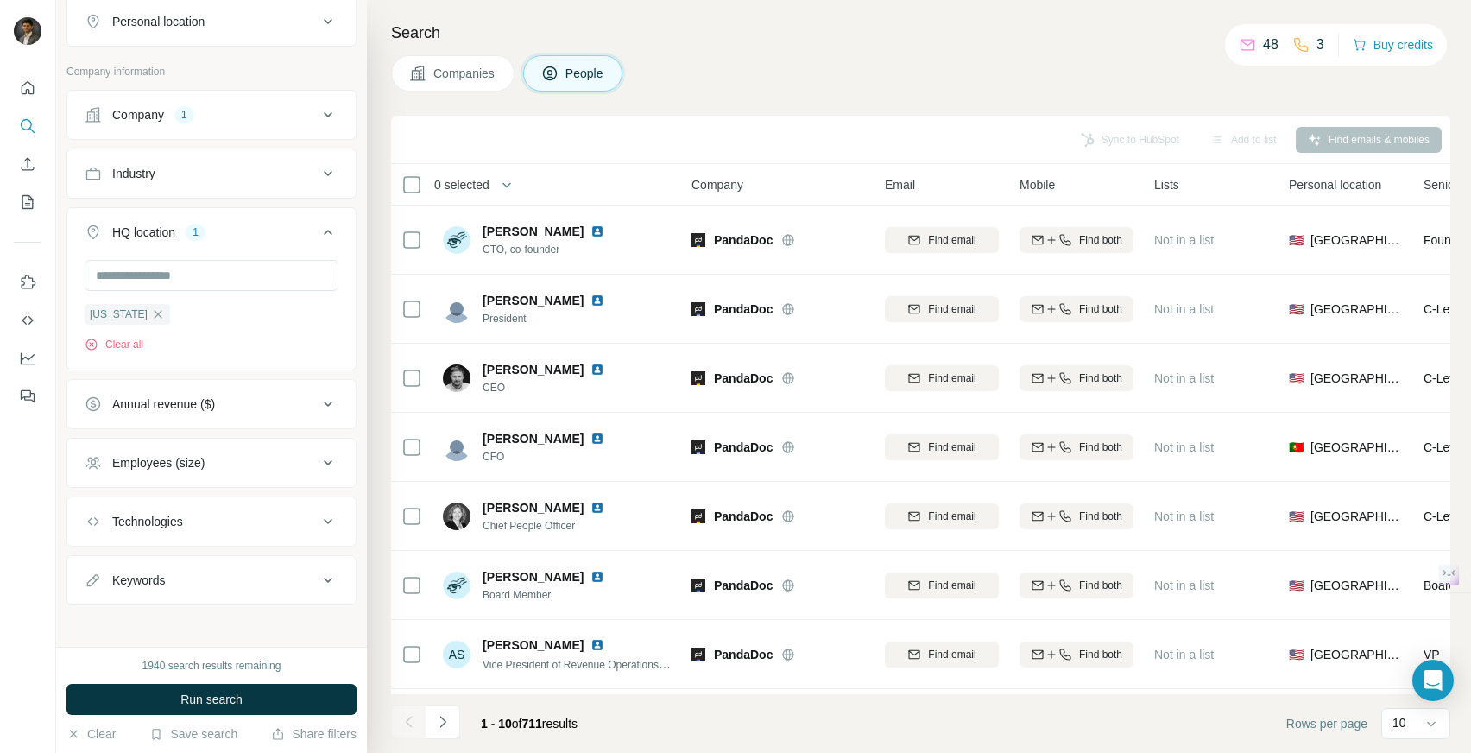
click at [275, 454] on div "Employees (size)" at bounding box center [201, 462] width 233 height 17
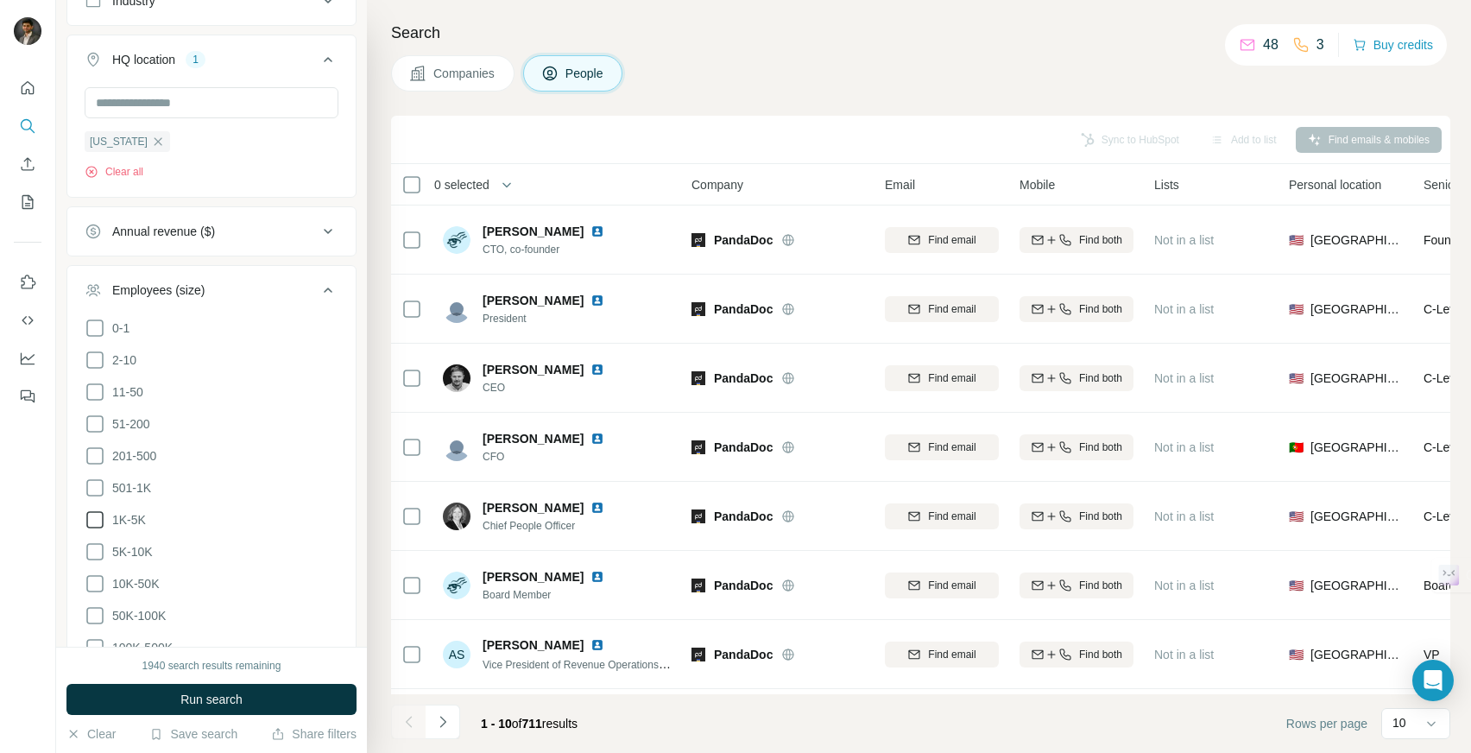
click at [97, 516] on icon at bounding box center [95, 519] width 21 height 21
click at [96, 552] on icon at bounding box center [94, 551] width 17 height 17
click at [230, 692] on span "Run search" at bounding box center [211, 699] width 62 height 17
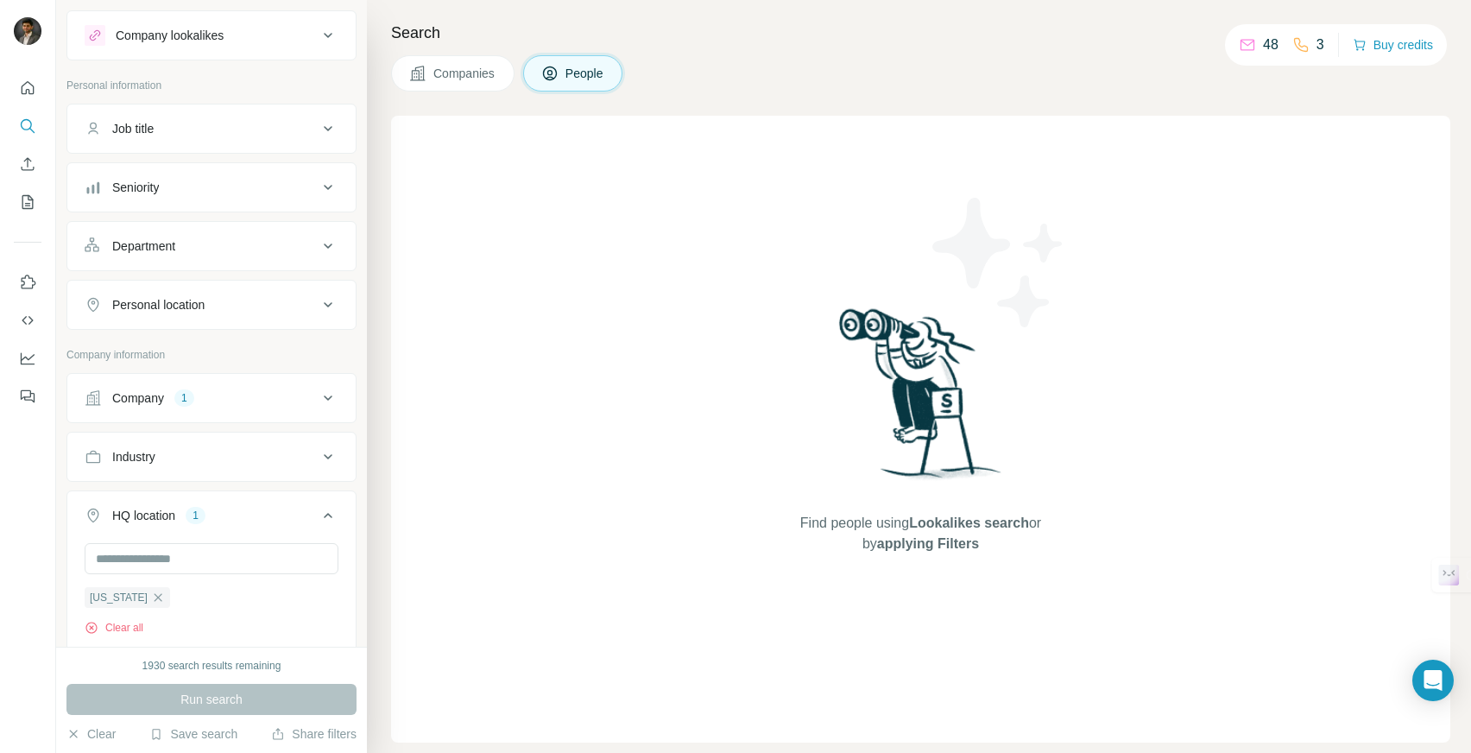
scroll to position [86, 0]
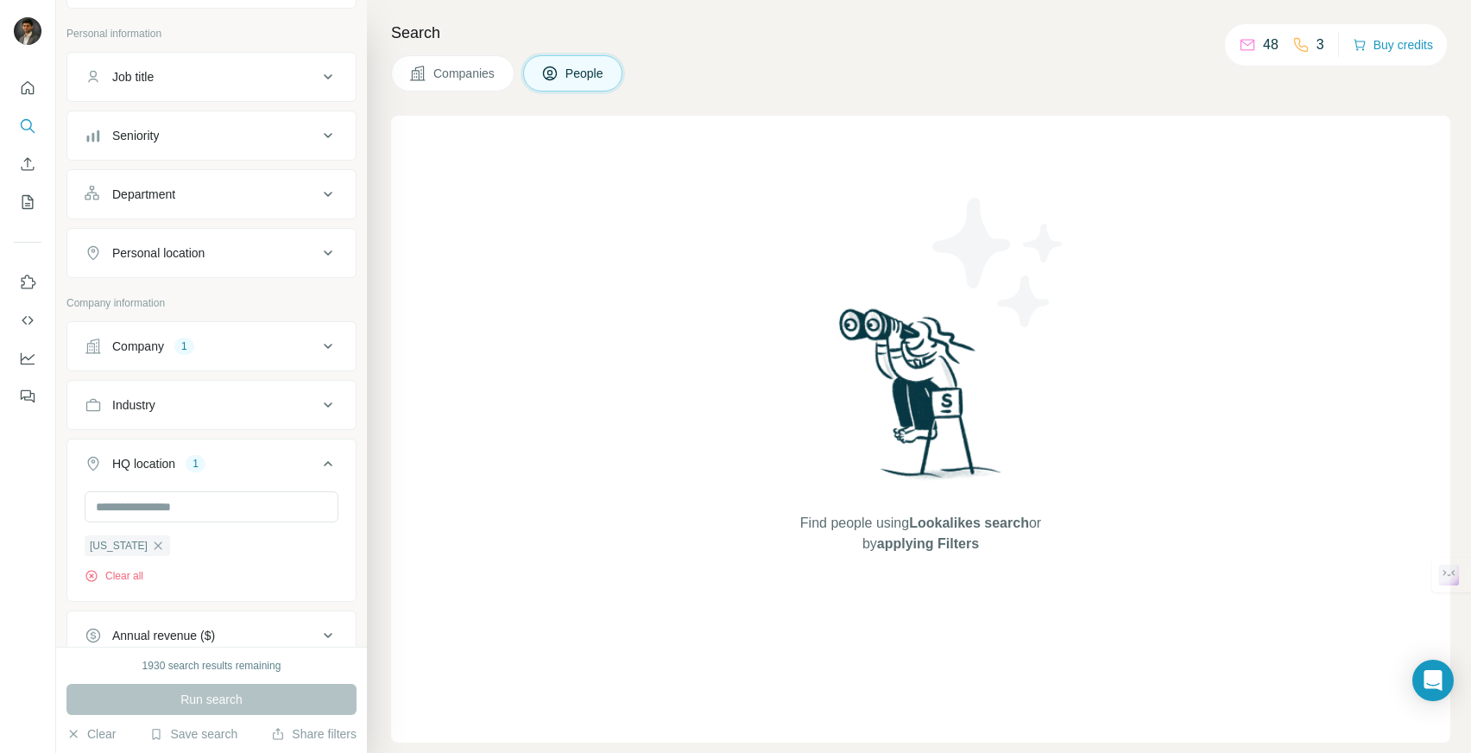
click at [202, 354] on button "Company 1" at bounding box center [211, 345] width 288 height 41
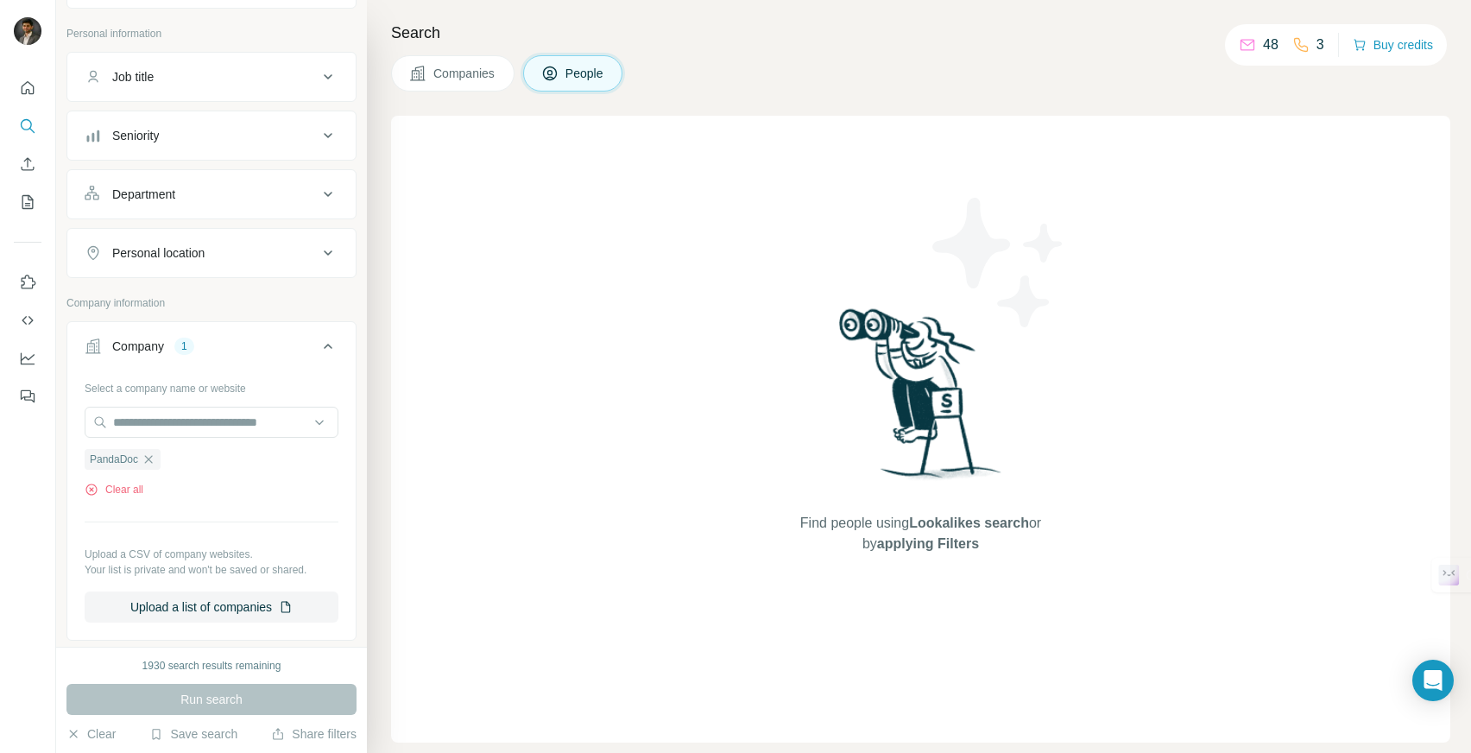
click at [174, 457] on ul "PandaDoc" at bounding box center [212, 459] width 254 height 22
click at [155, 453] on icon "button" at bounding box center [149, 459] width 14 height 14
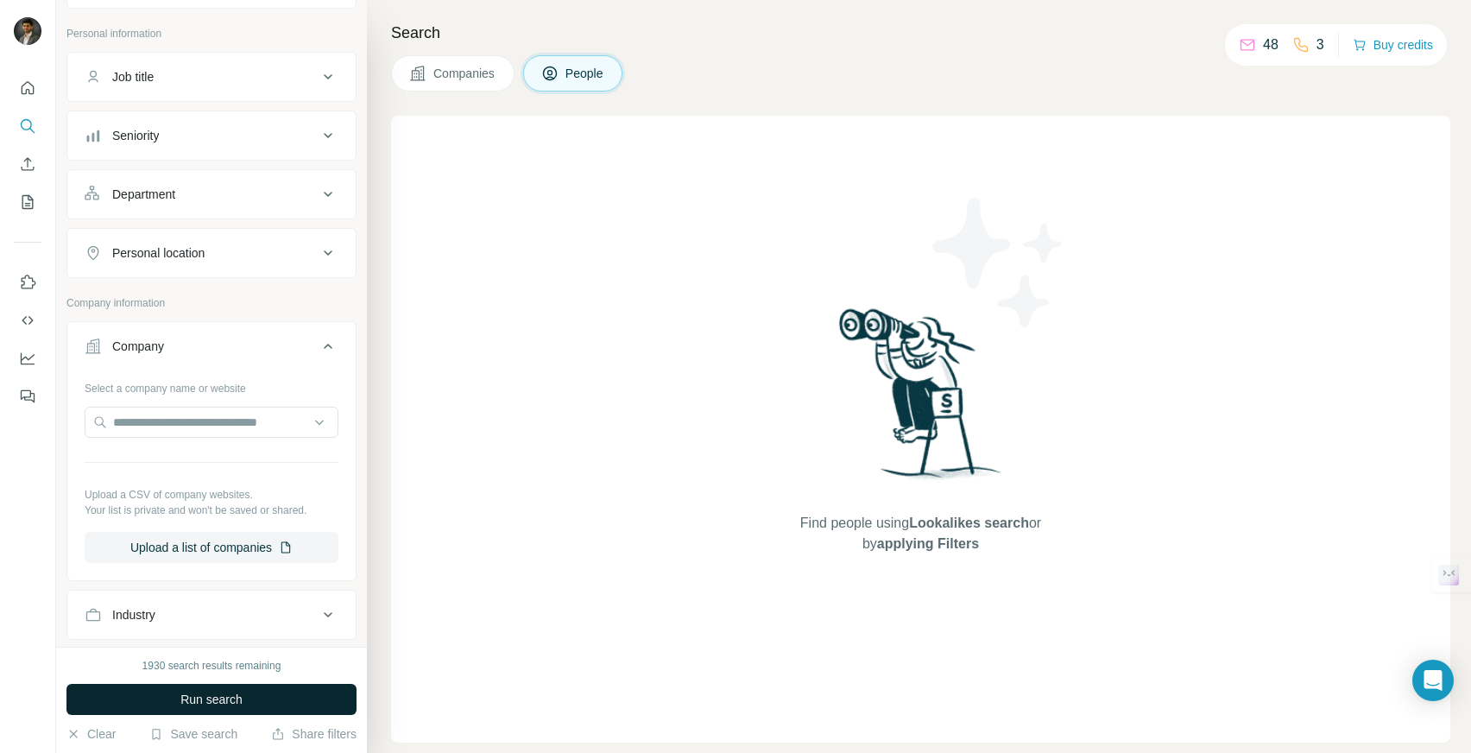
click at [245, 694] on button "Run search" at bounding box center [211, 699] width 290 height 31
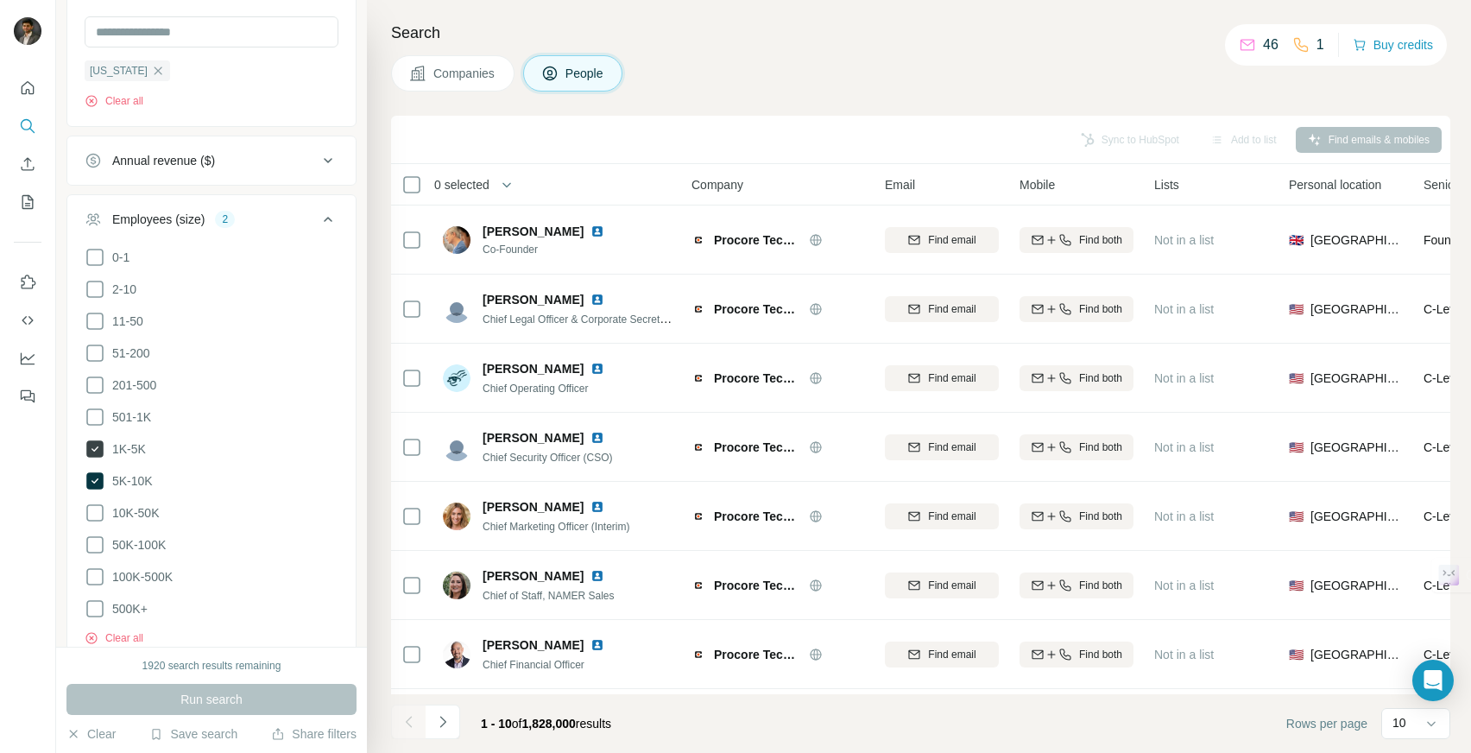
scroll to position [777, 0]
click at [318, 210] on icon at bounding box center [328, 213] width 21 height 21
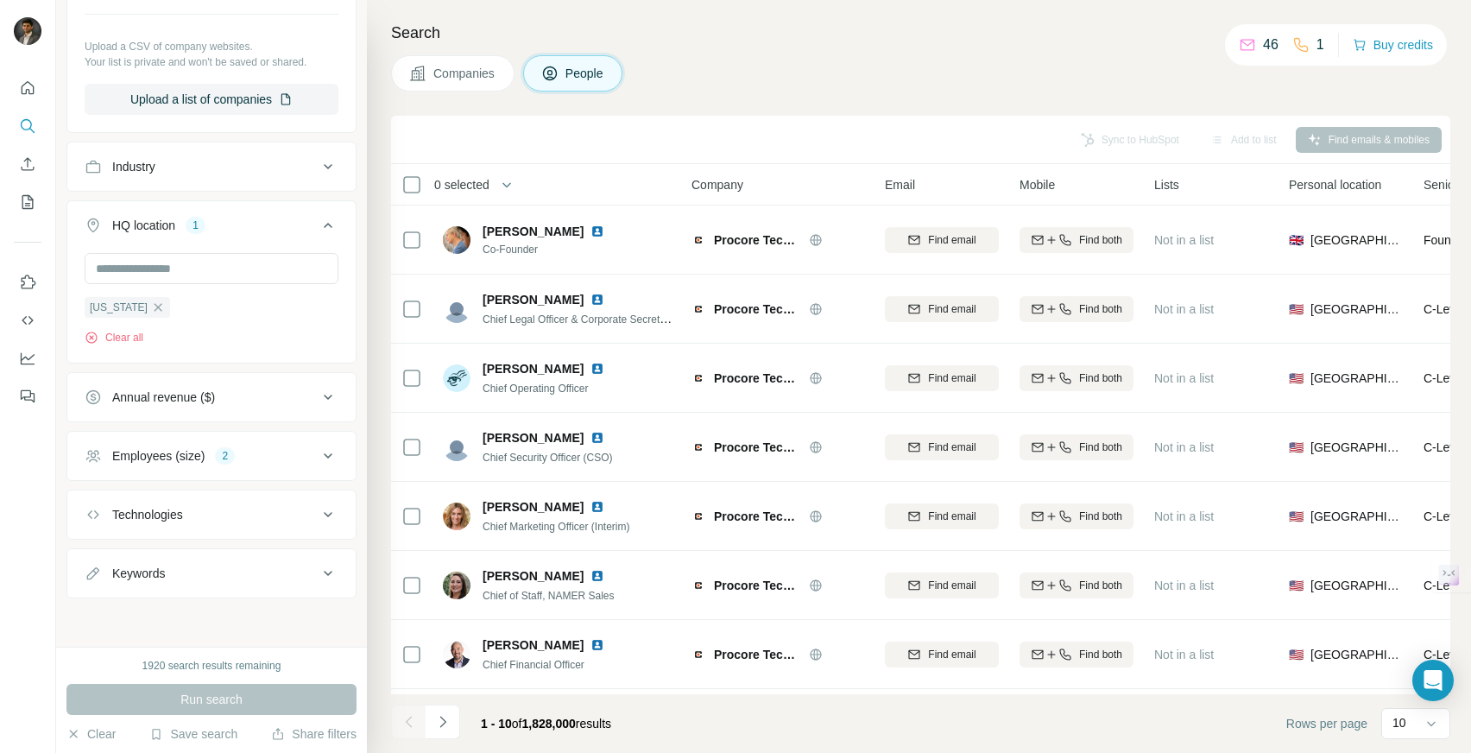
scroll to position [527, 0]
